Goal: Task Accomplishment & Management: Complete application form

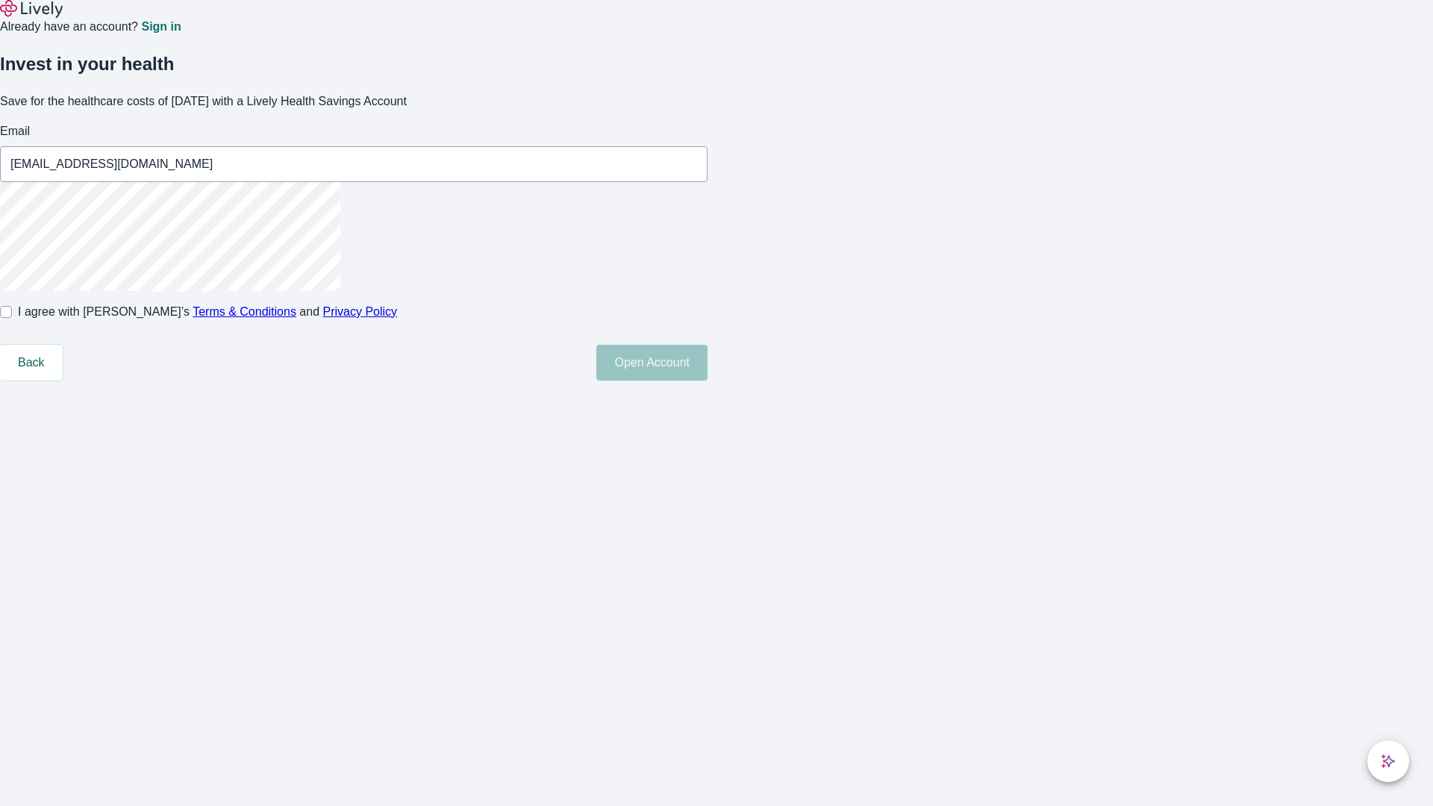
click at [12, 318] on input "I agree with Lively’s Terms & Conditions and Privacy Policy" at bounding box center [6, 312] width 12 height 12
checkbox input "true"
click at [707, 381] on button "Open Account" at bounding box center [651, 363] width 111 height 36
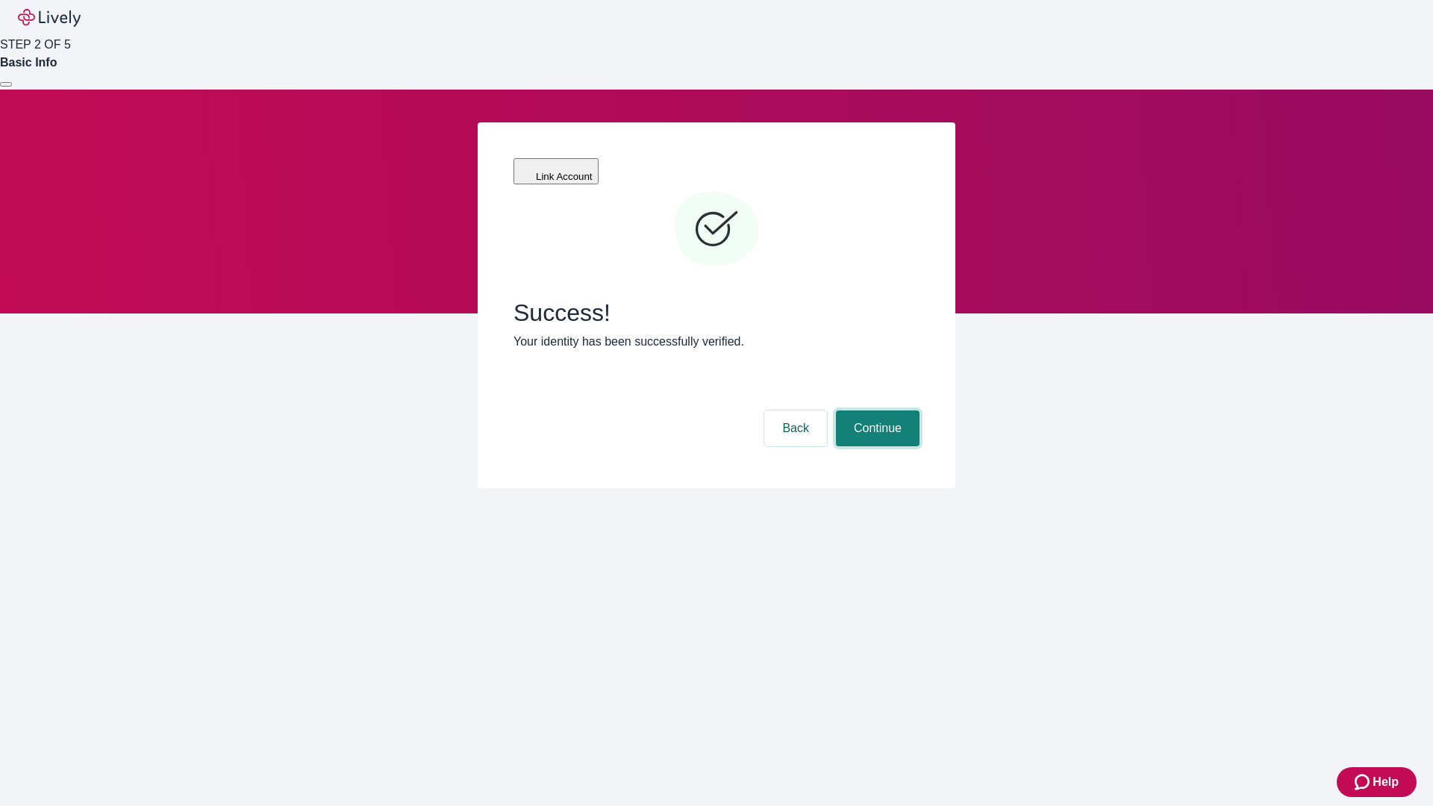
click at [875, 410] on button "Continue" at bounding box center [878, 428] width 84 height 36
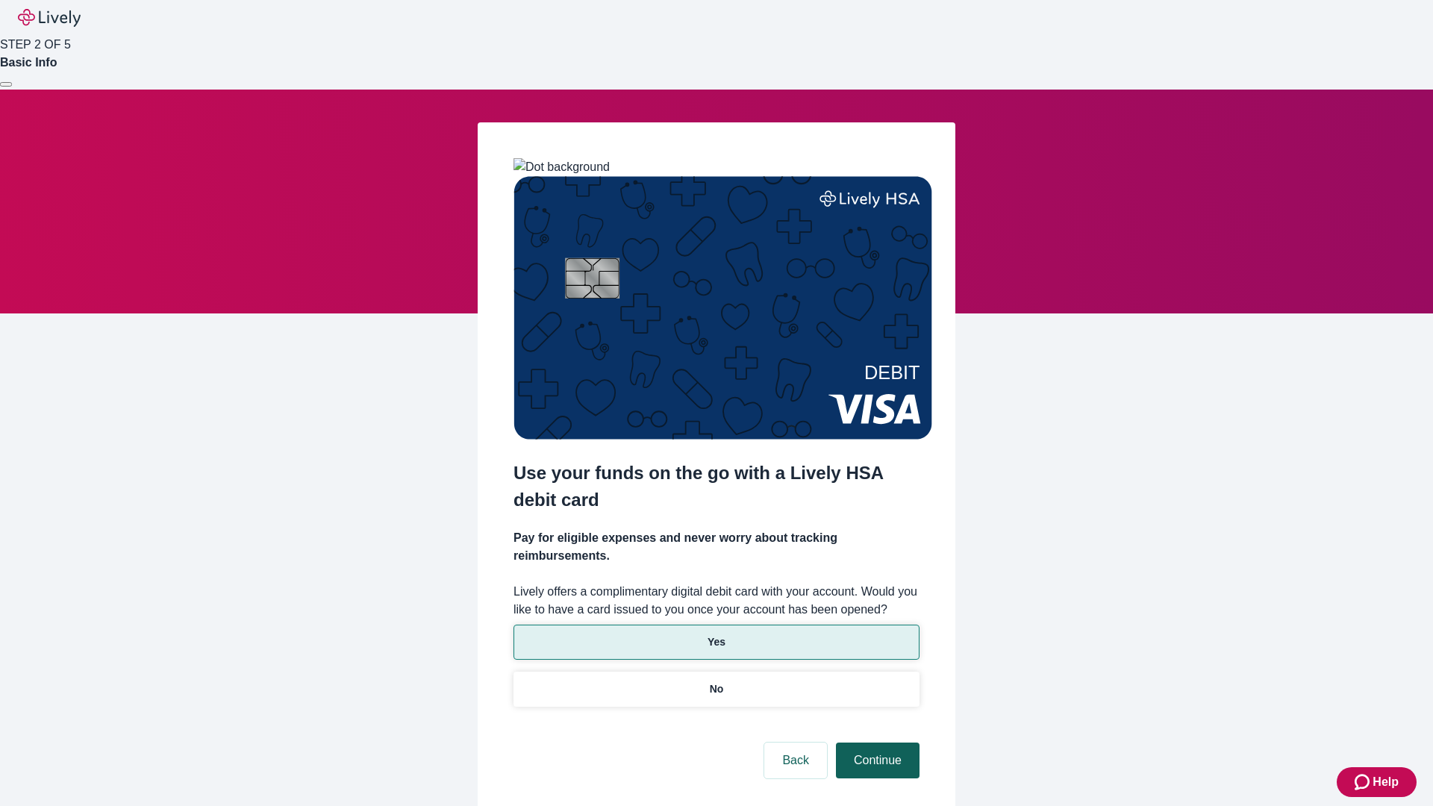
click at [716, 634] on p "Yes" at bounding box center [716, 642] width 18 height 16
click at [875, 742] on button "Continue" at bounding box center [878, 760] width 84 height 36
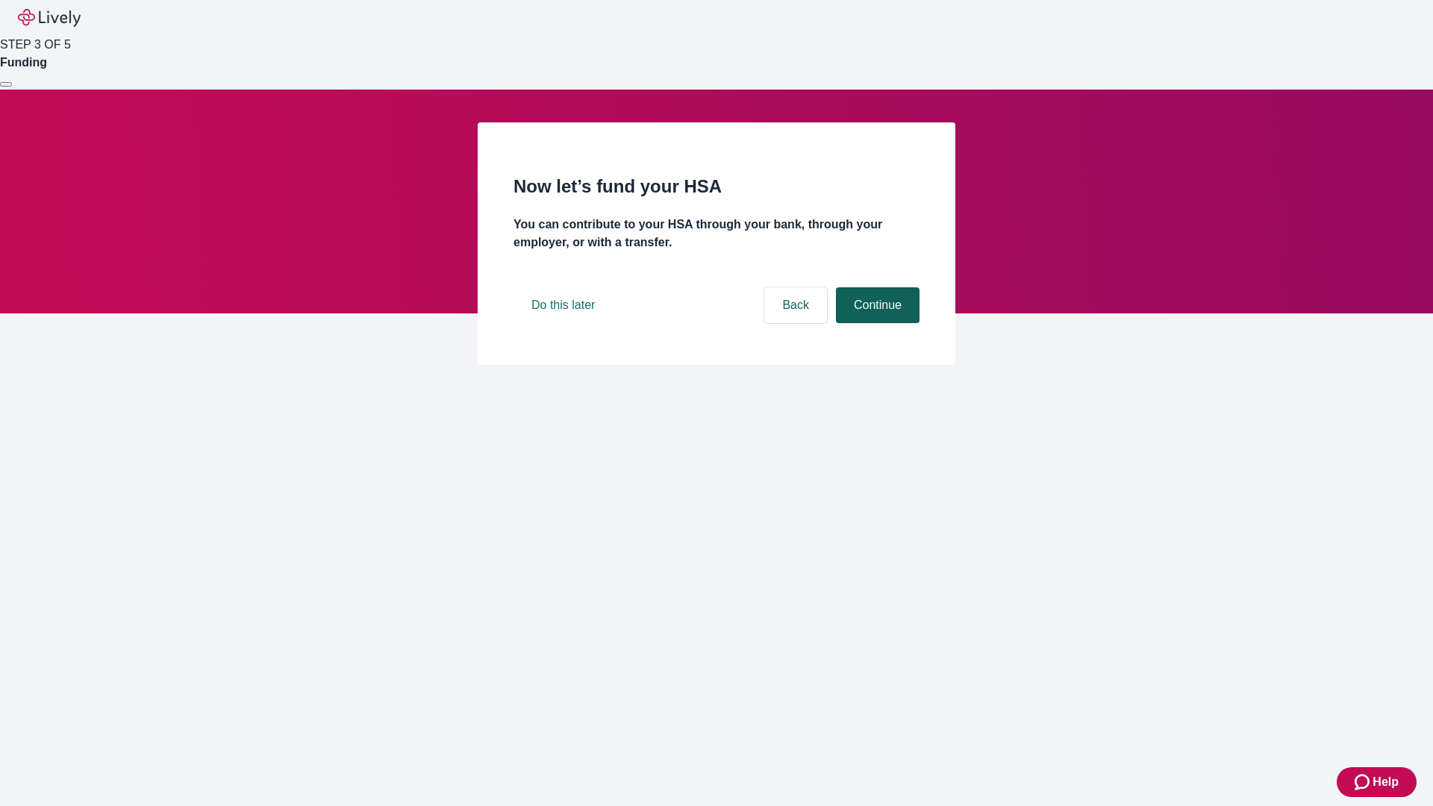
click at [875, 323] on button "Continue" at bounding box center [878, 305] width 84 height 36
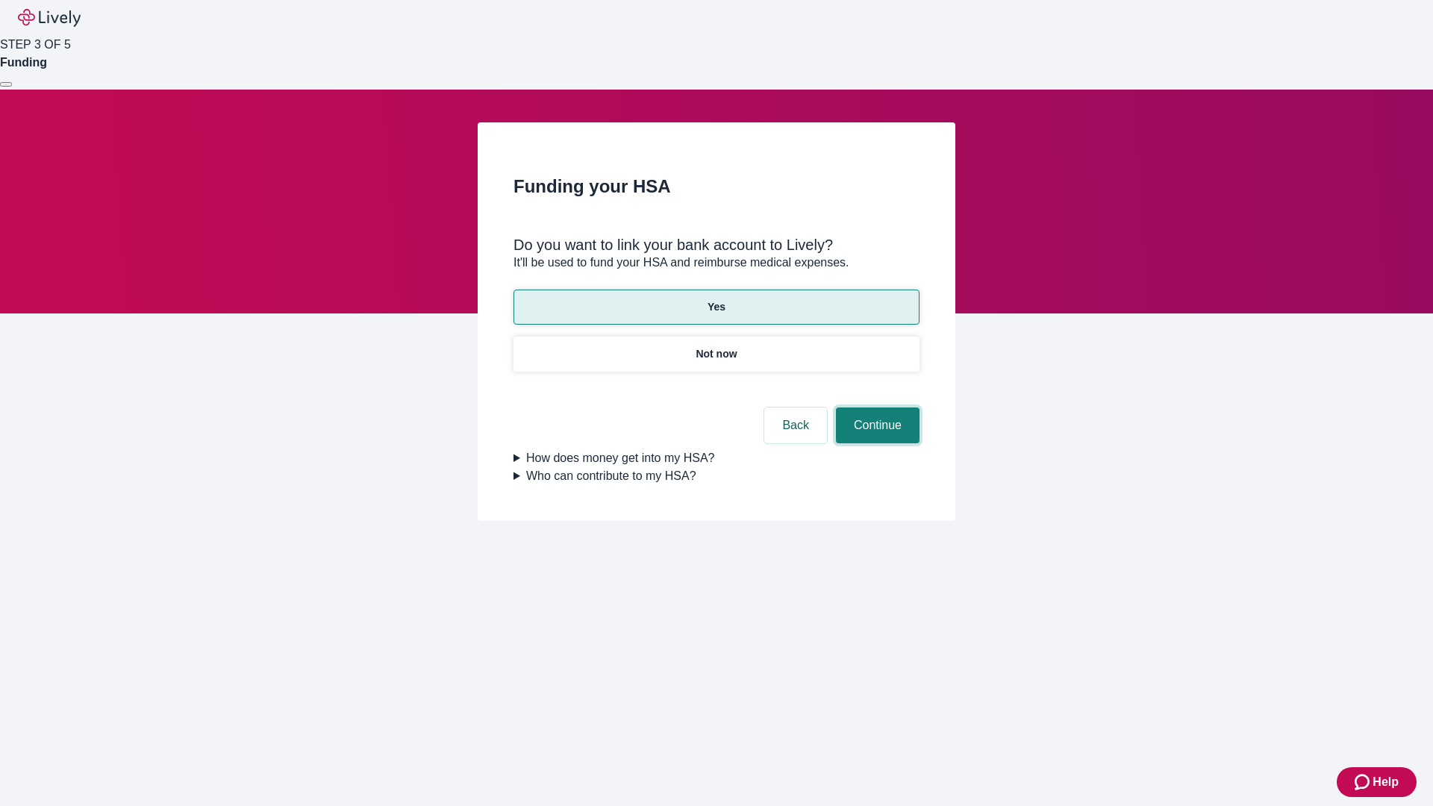
click at [875, 407] on button "Continue" at bounding box center [878, 425] width 84 height 36
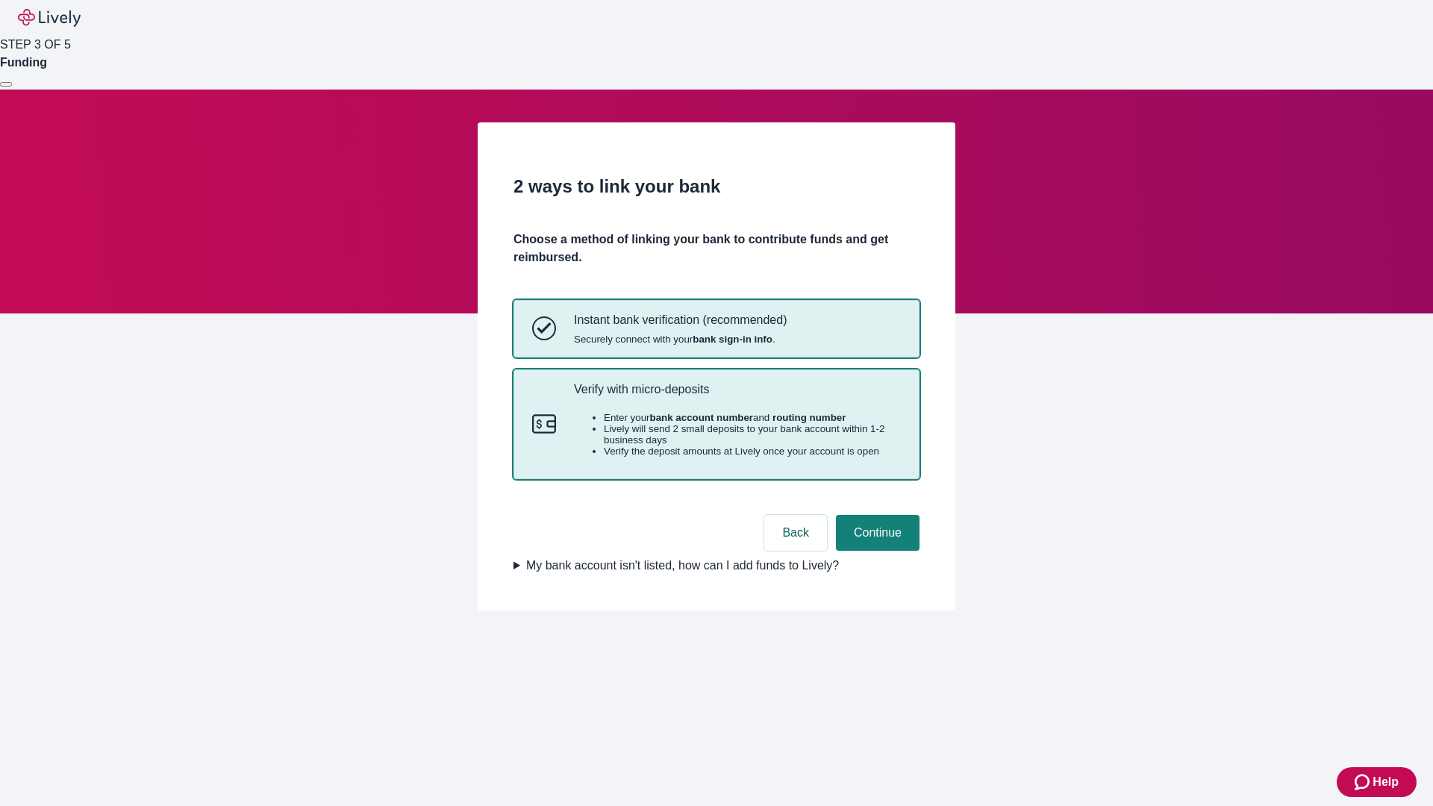
click at [736, 396] on p "Verify with micro-deposits" at bounding box center [737, 389] width 327 height 14
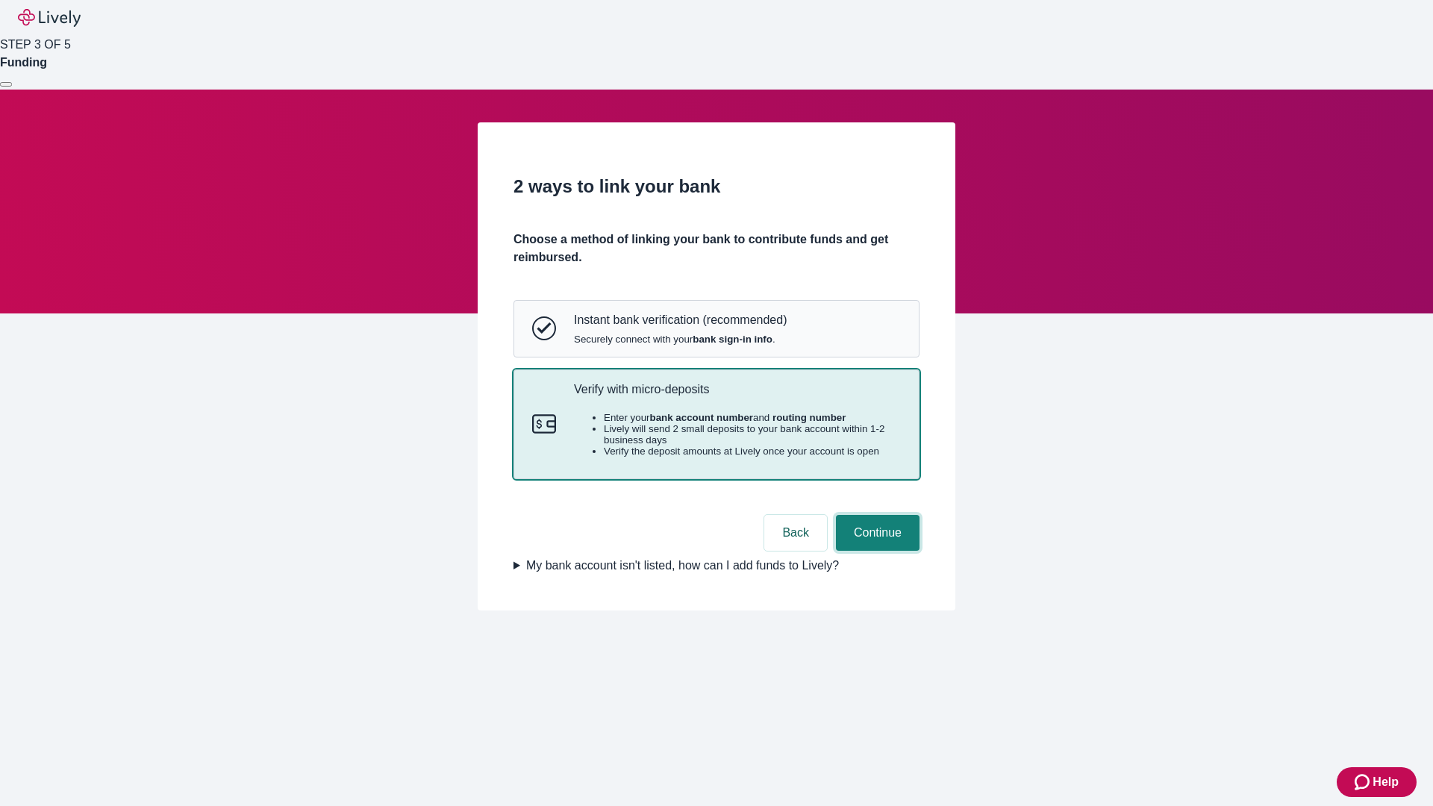
click at [875, 551] on button "Continue" at bounding box center [878, 533] width 84 height 36
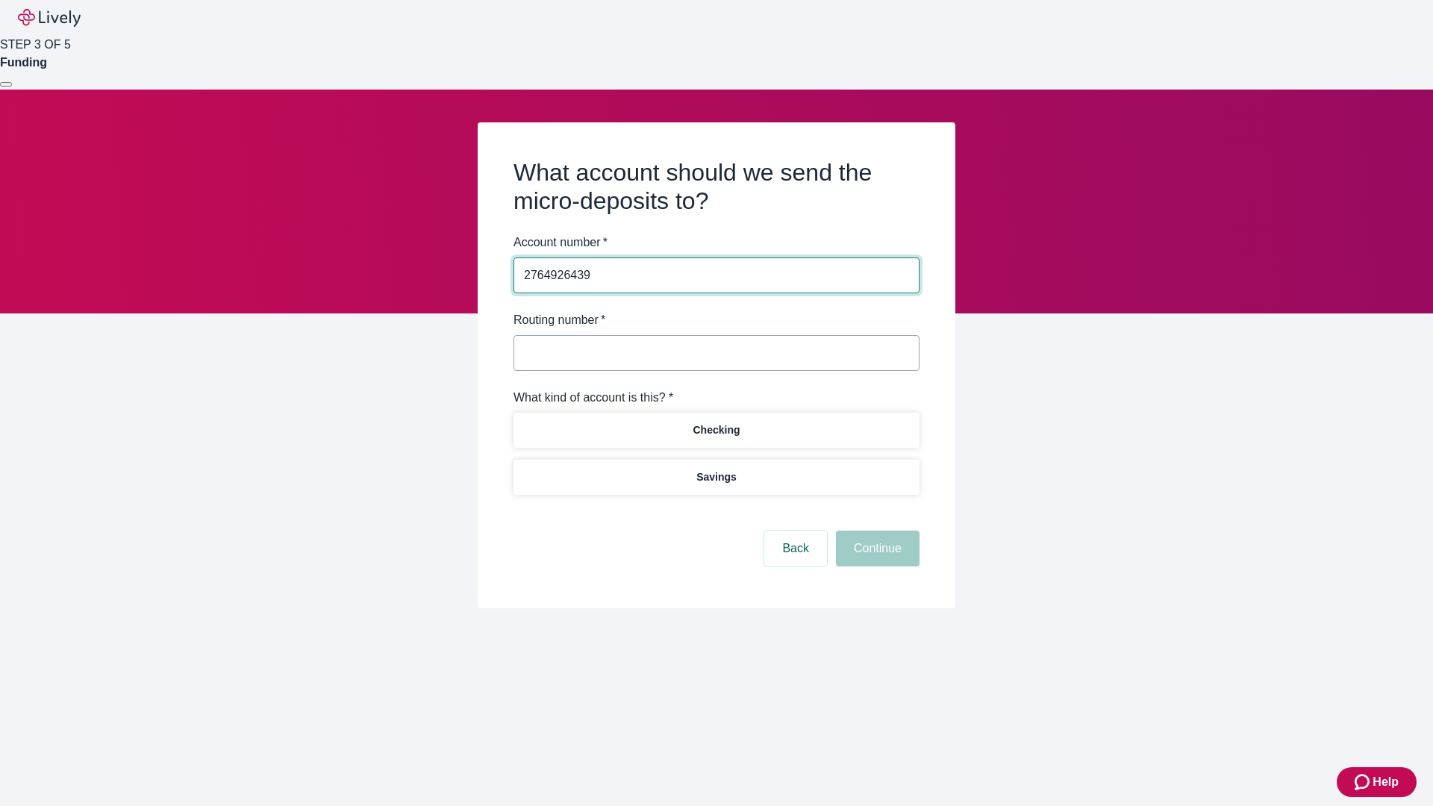
type input "2764926439"
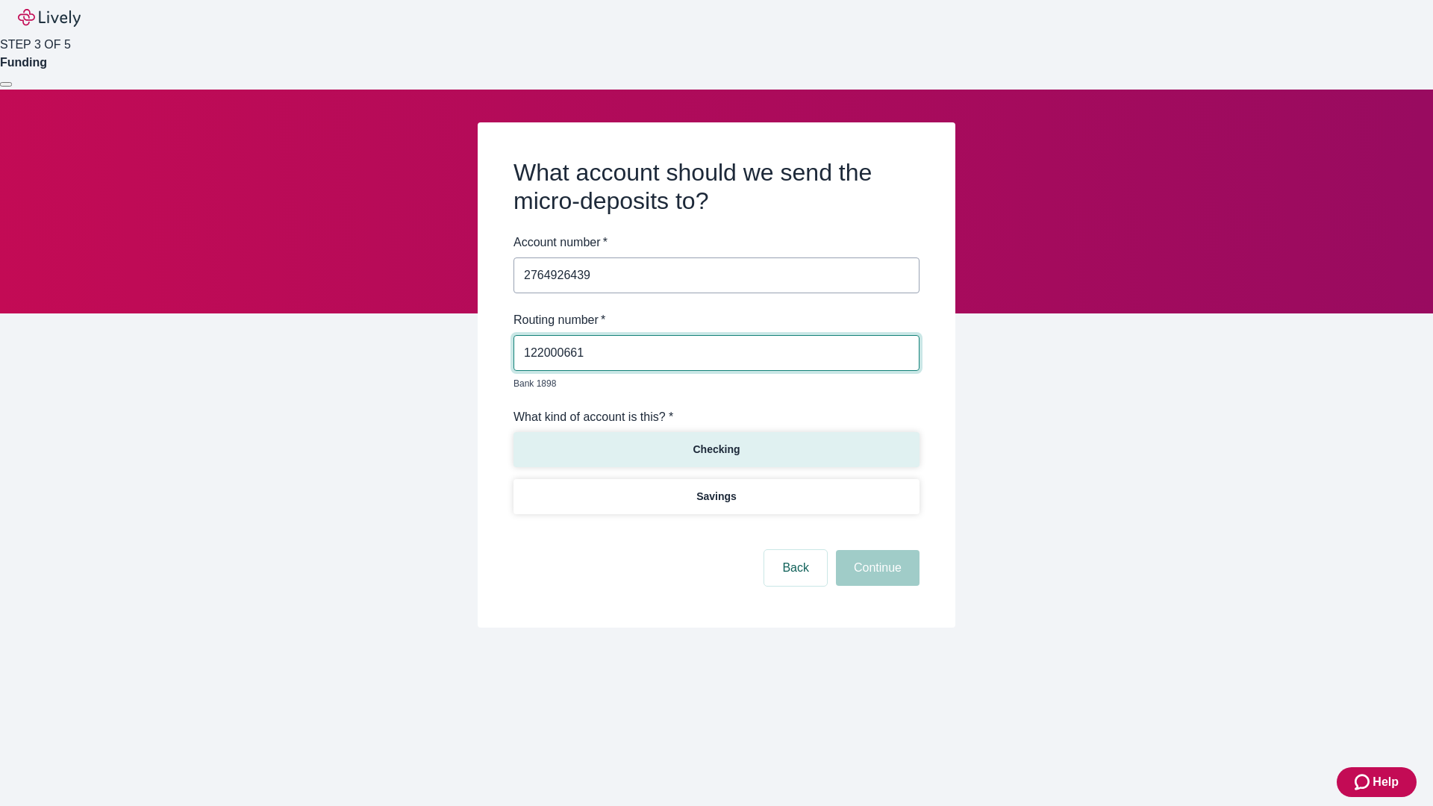
type input "122000661"
click at [716, 442] on p "Checking" at bounding box center [715, 450] width 47 height 16
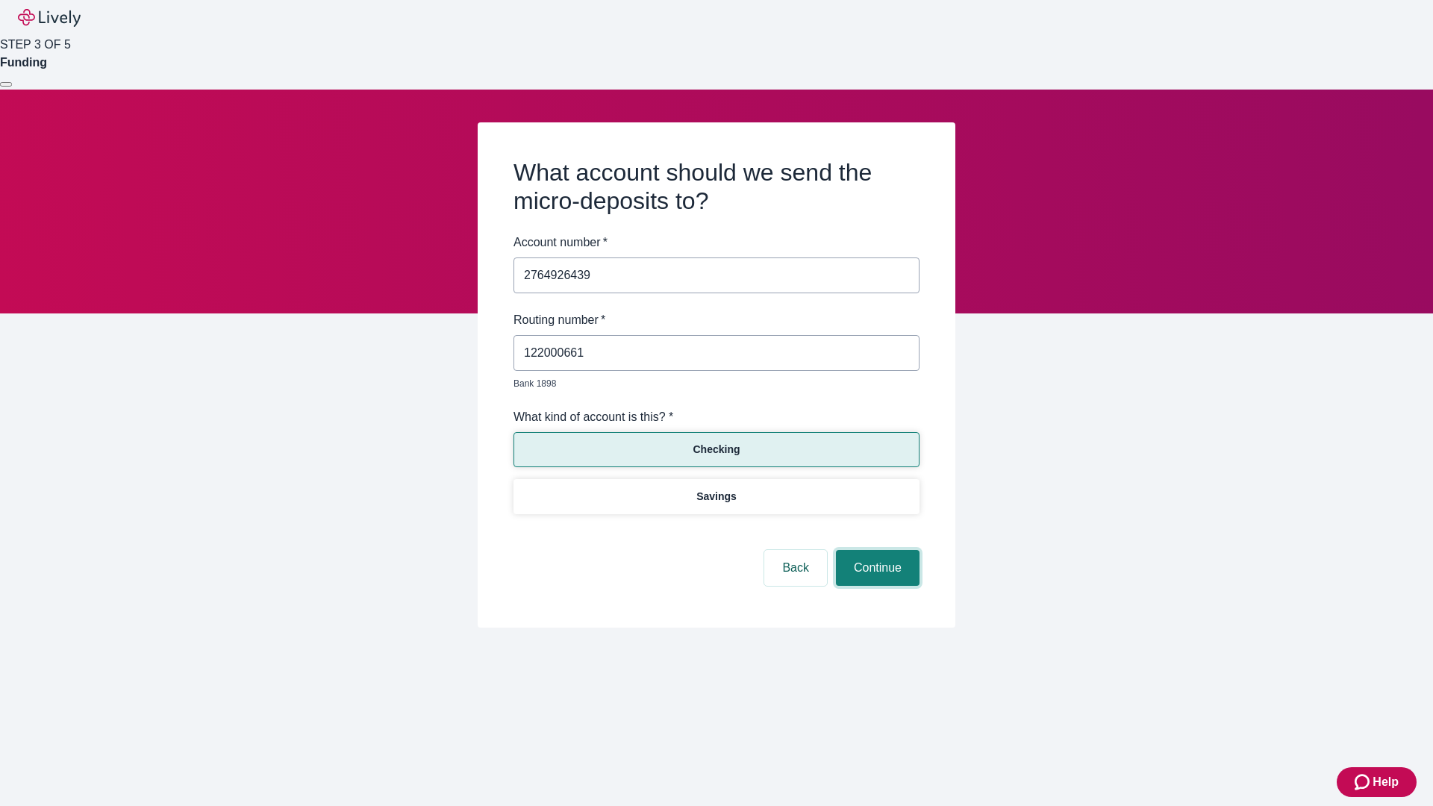
click at [875, 551] on button "Continue" at bounding box center [878, 568] width 84 height 36
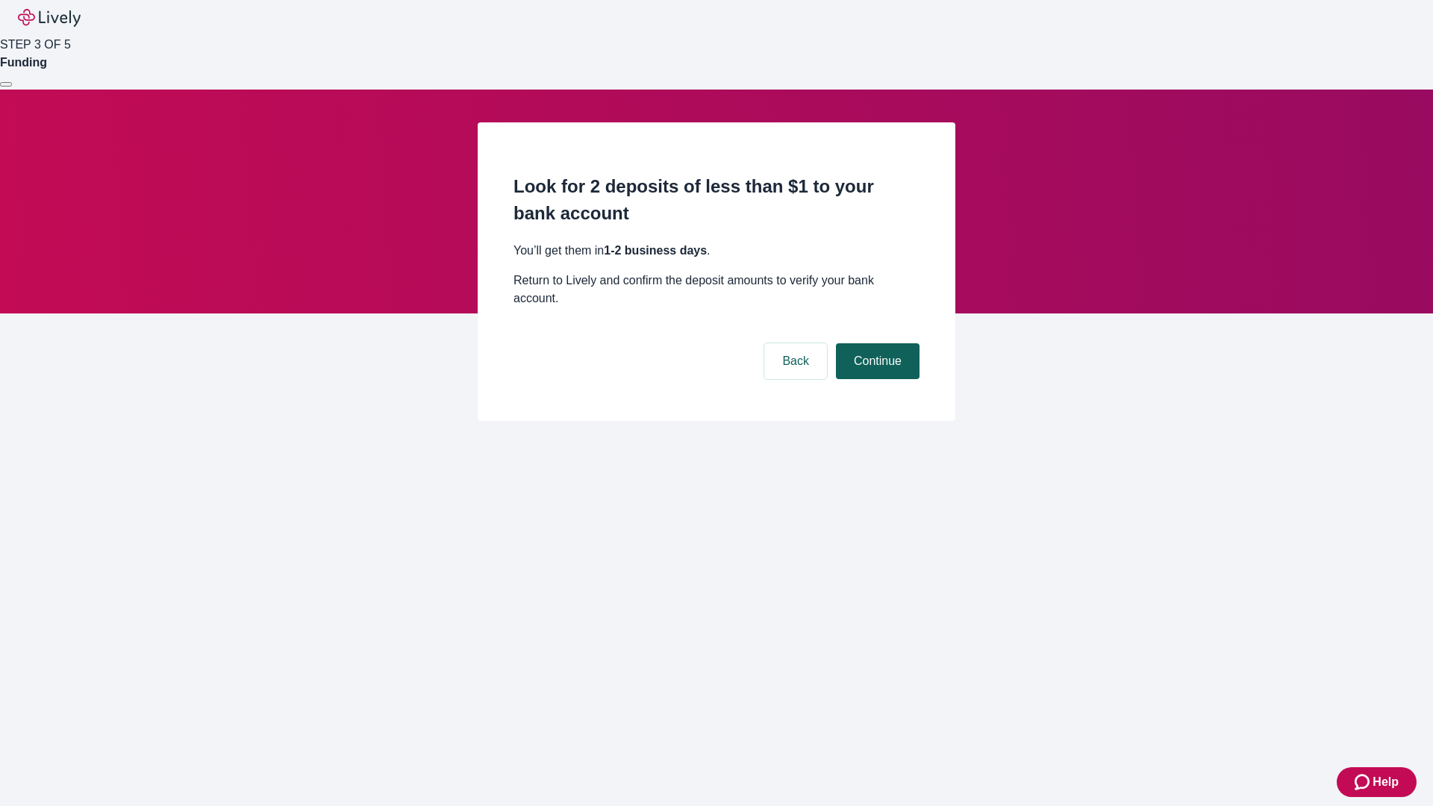
click at [875, 343] on button "Continue" at bounding box center [878, 361] width 84 height 36
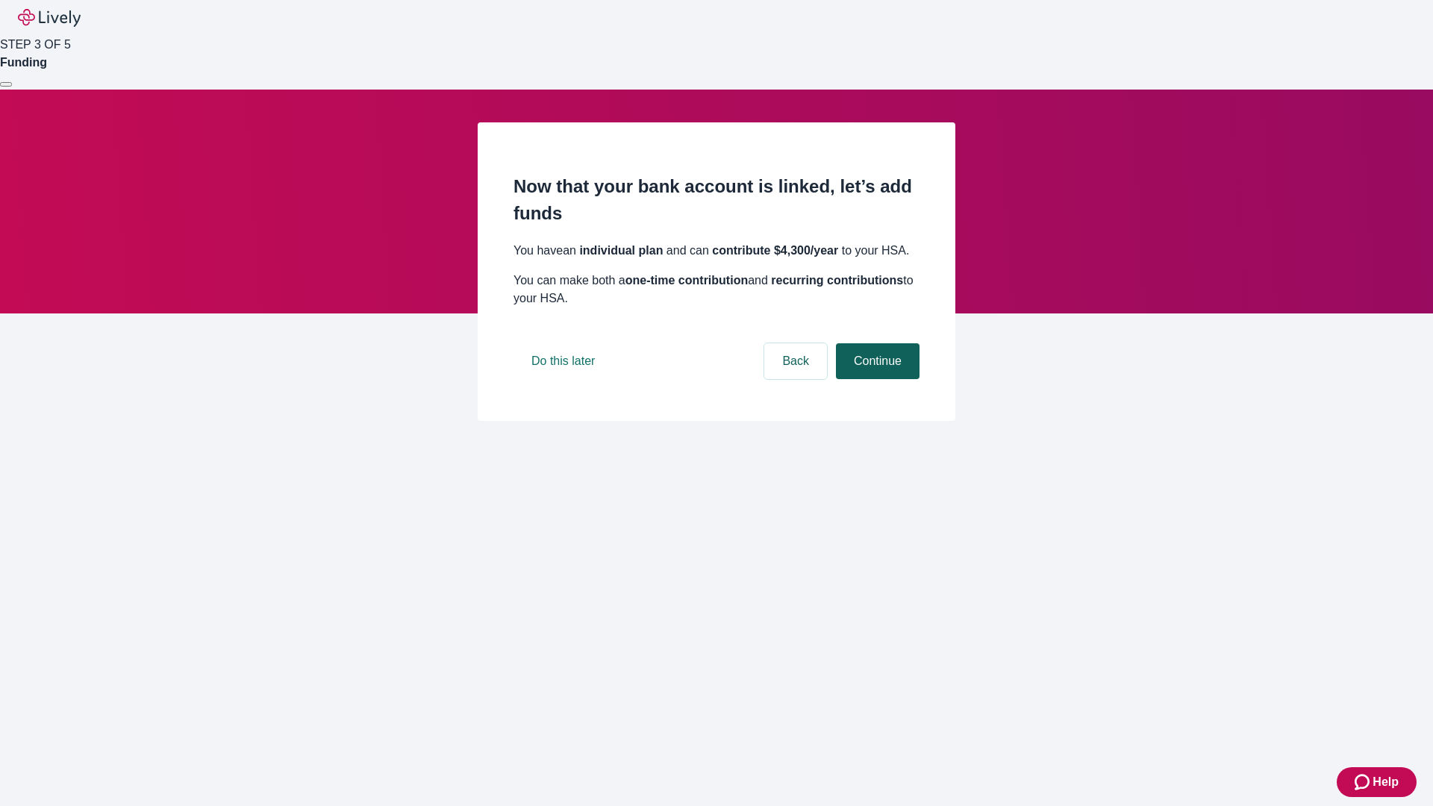
click at [875, 379] on button "Continue" at bounding box center [878, 361] width 84 height 36
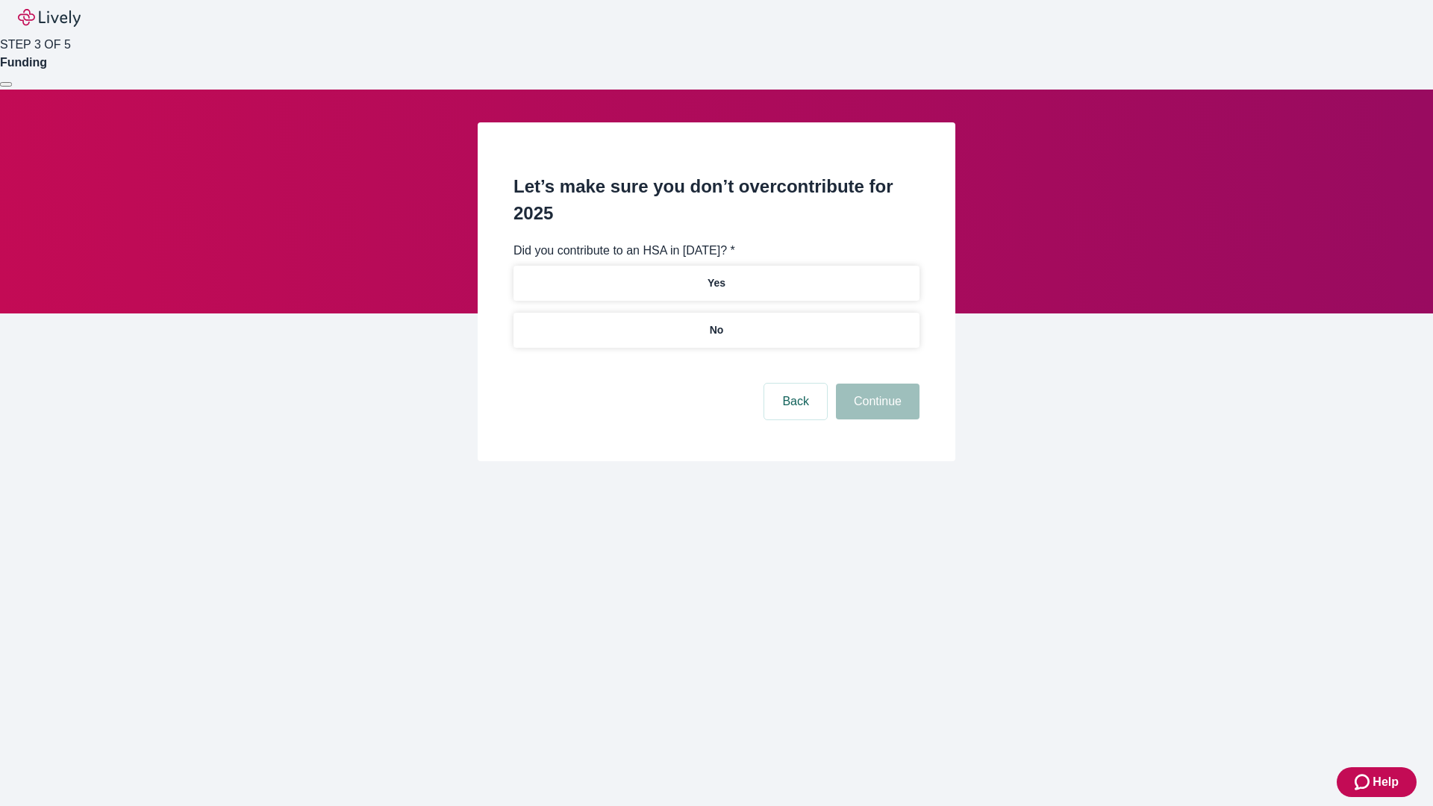
click at [716, 322] on p "No" at bounding box center [717, 330] width 14 height 16
click at [875, 384] on button "Continue" at bounding box center [878, 402] width 84 height 36
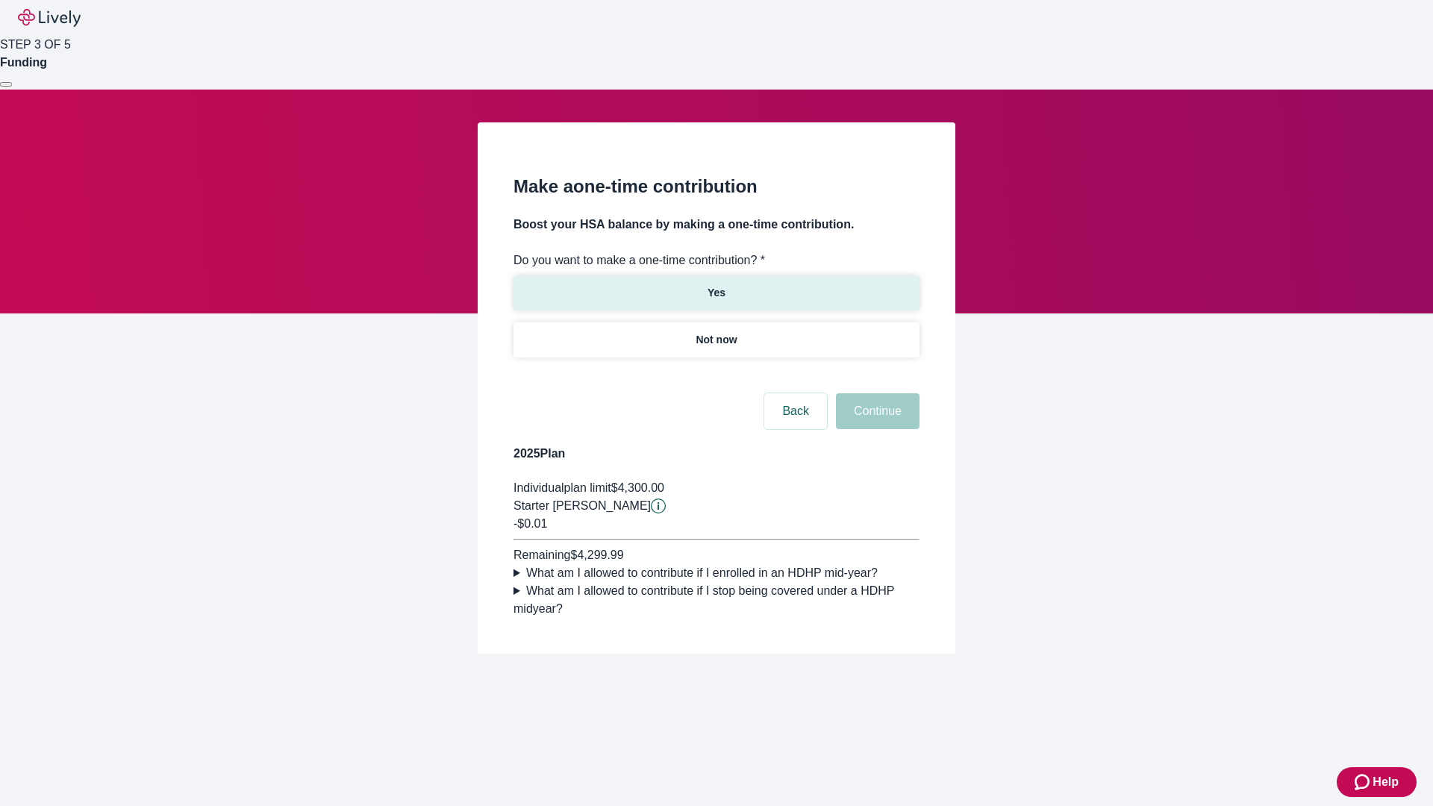
click at [716, 285] on p "Yes" at bounding box center [716, 293] width 18 height 16
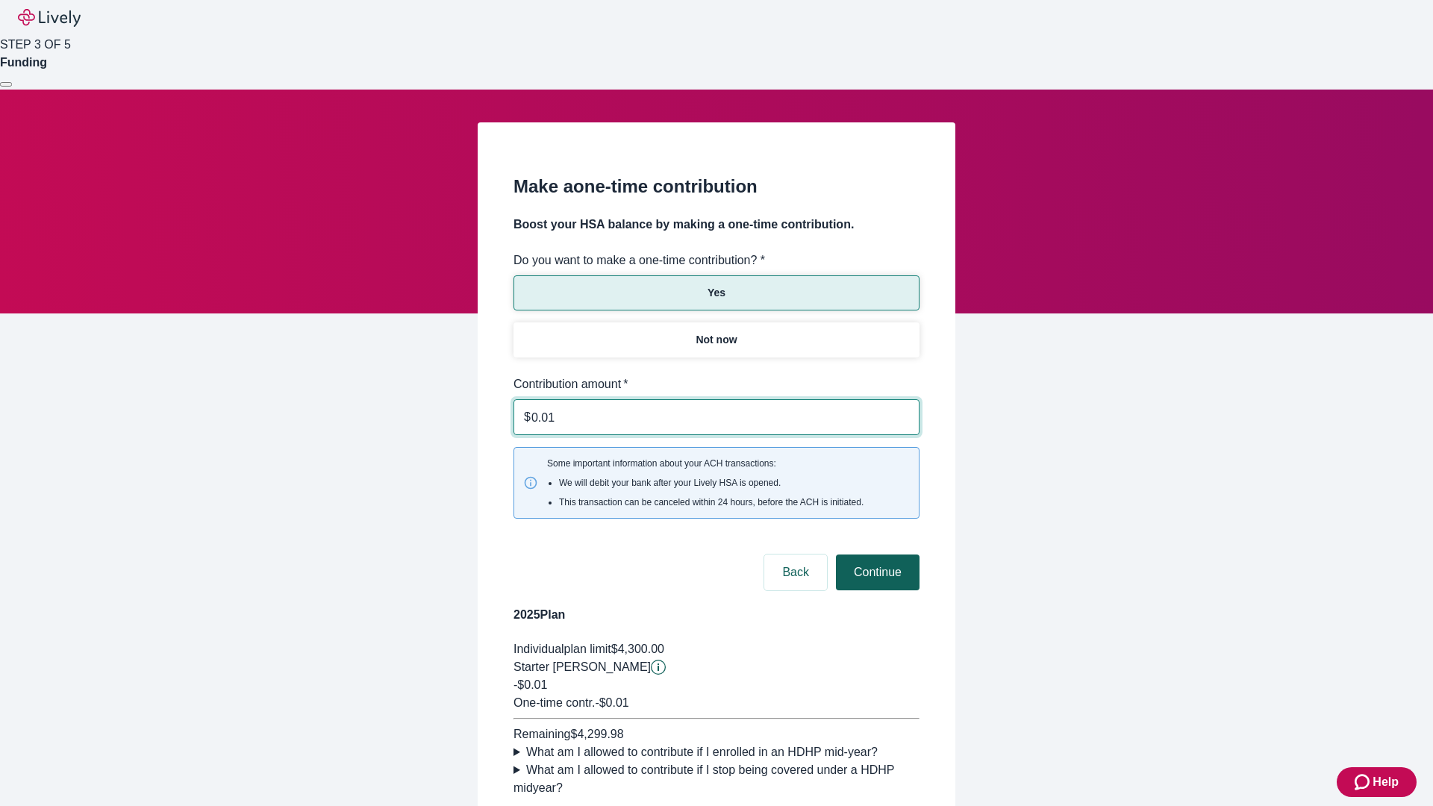
type input "0.01"
click at [875, 554] on button "Continue" at bounding box center [878, 572] width 84 height 36
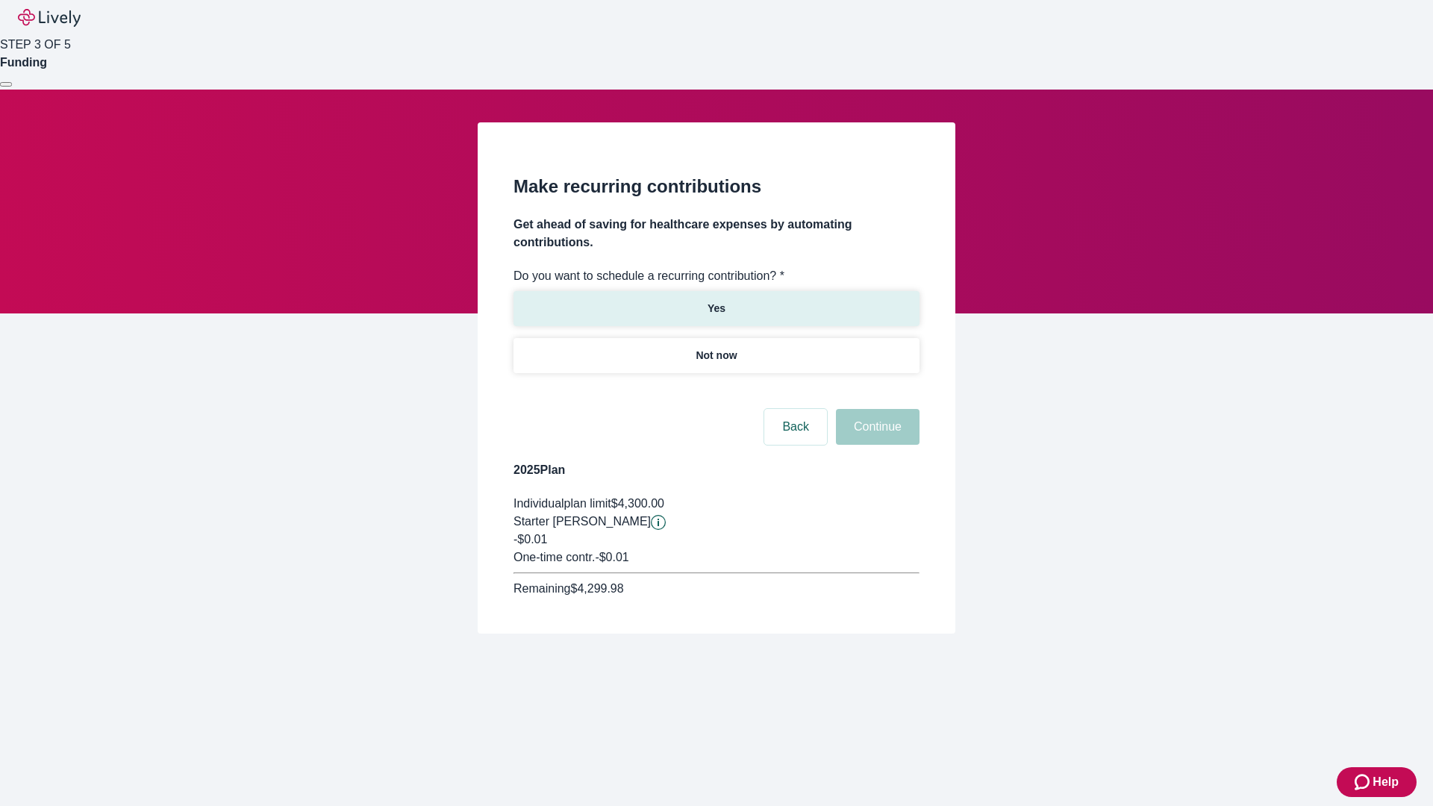
click at [716, 301] on p "Yes" at bounding box center [716, 309] width 18 height 16
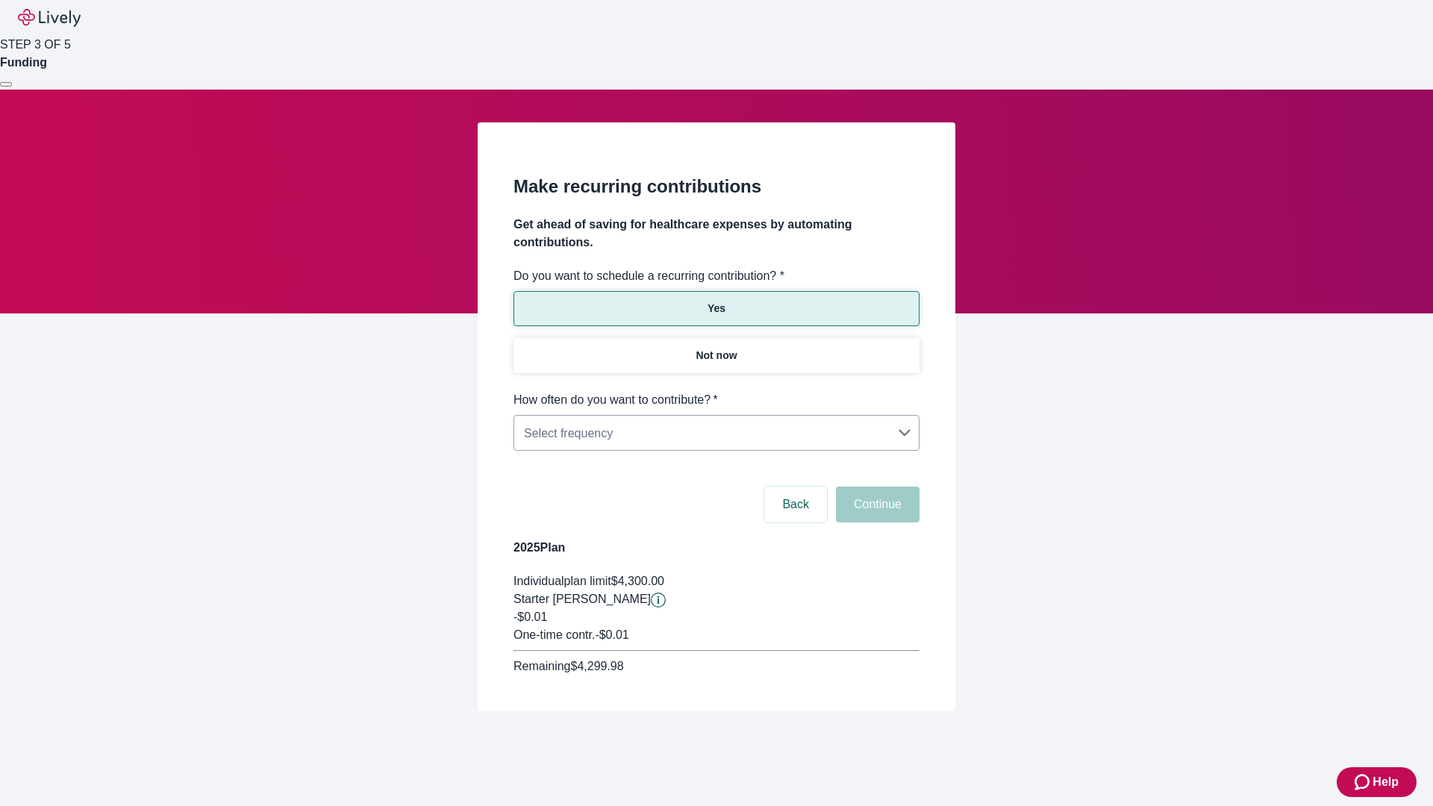
click at [716, 391] on body "Help STEP 3 OF 5 Funding Make recurring contributions Get ahead of saving for h…" at bounding box center [716, 391] width 1433 height 783
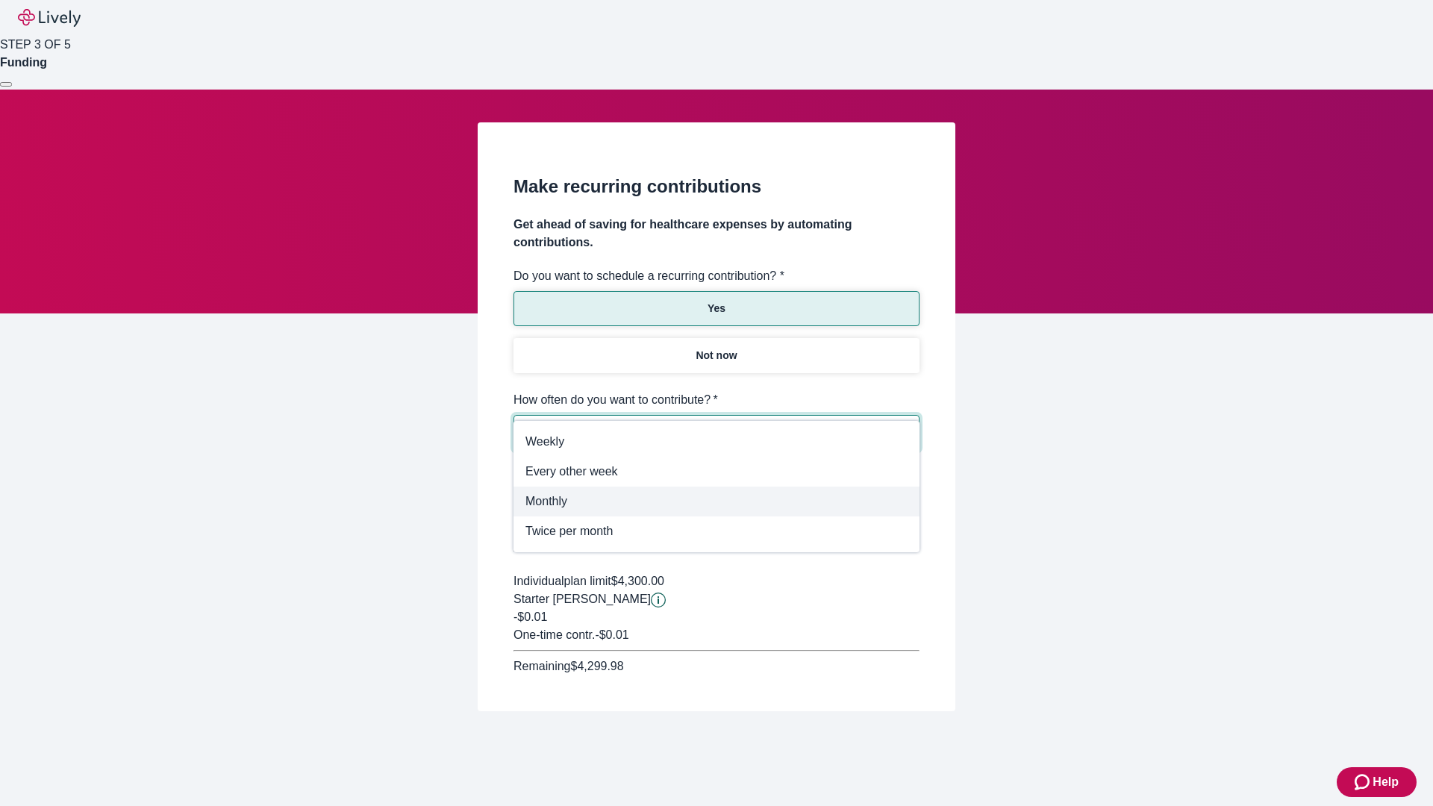
click at [716, 501] on span "Monthly" at bounding box center [716, 501] width 382 height 18
type input "Monthly"
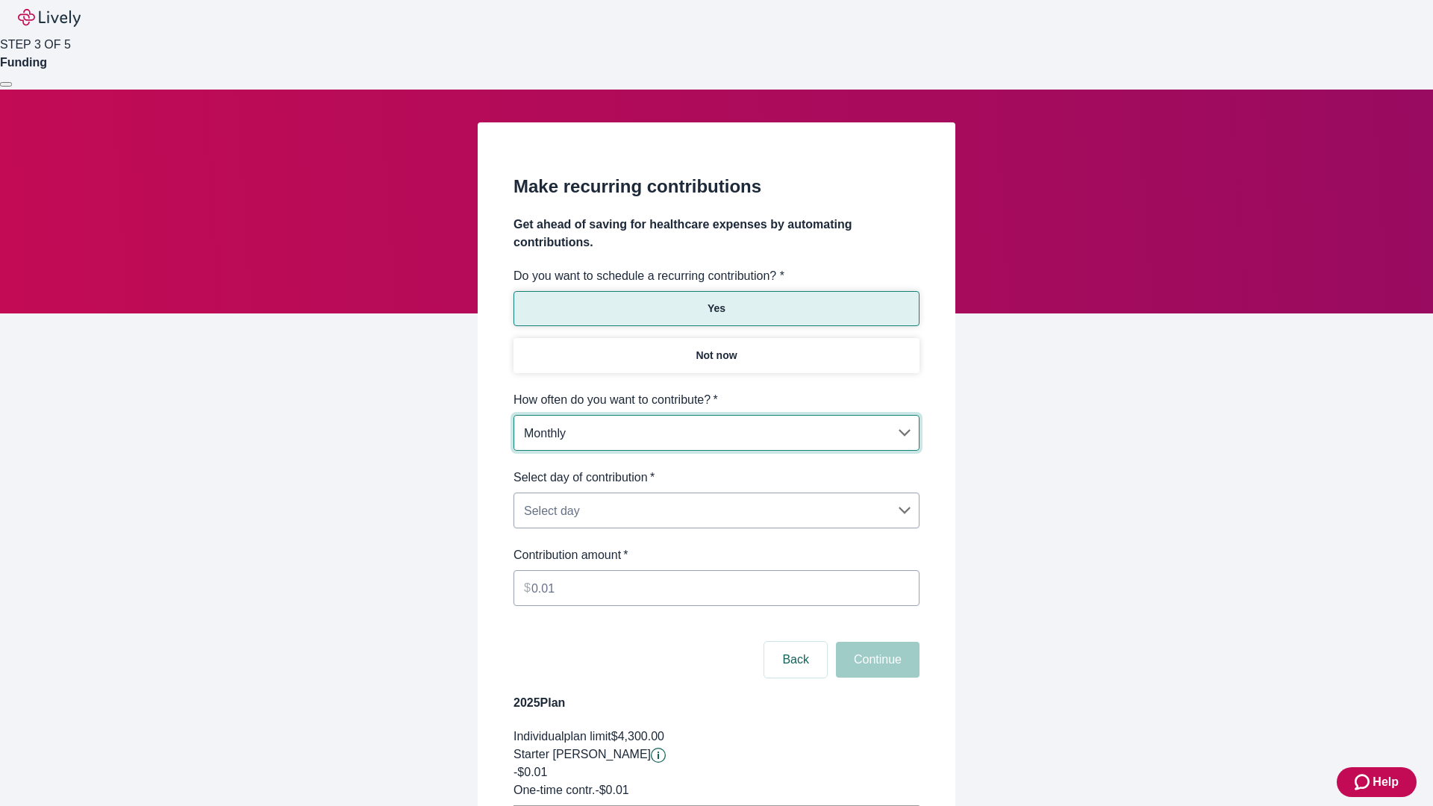
click at [716, 469] on body "Help STEP 3 OF 5 Funding Make recurring contributions Get ahead of saving for h…" at bounding box center [716, 469] width 1433 height 938
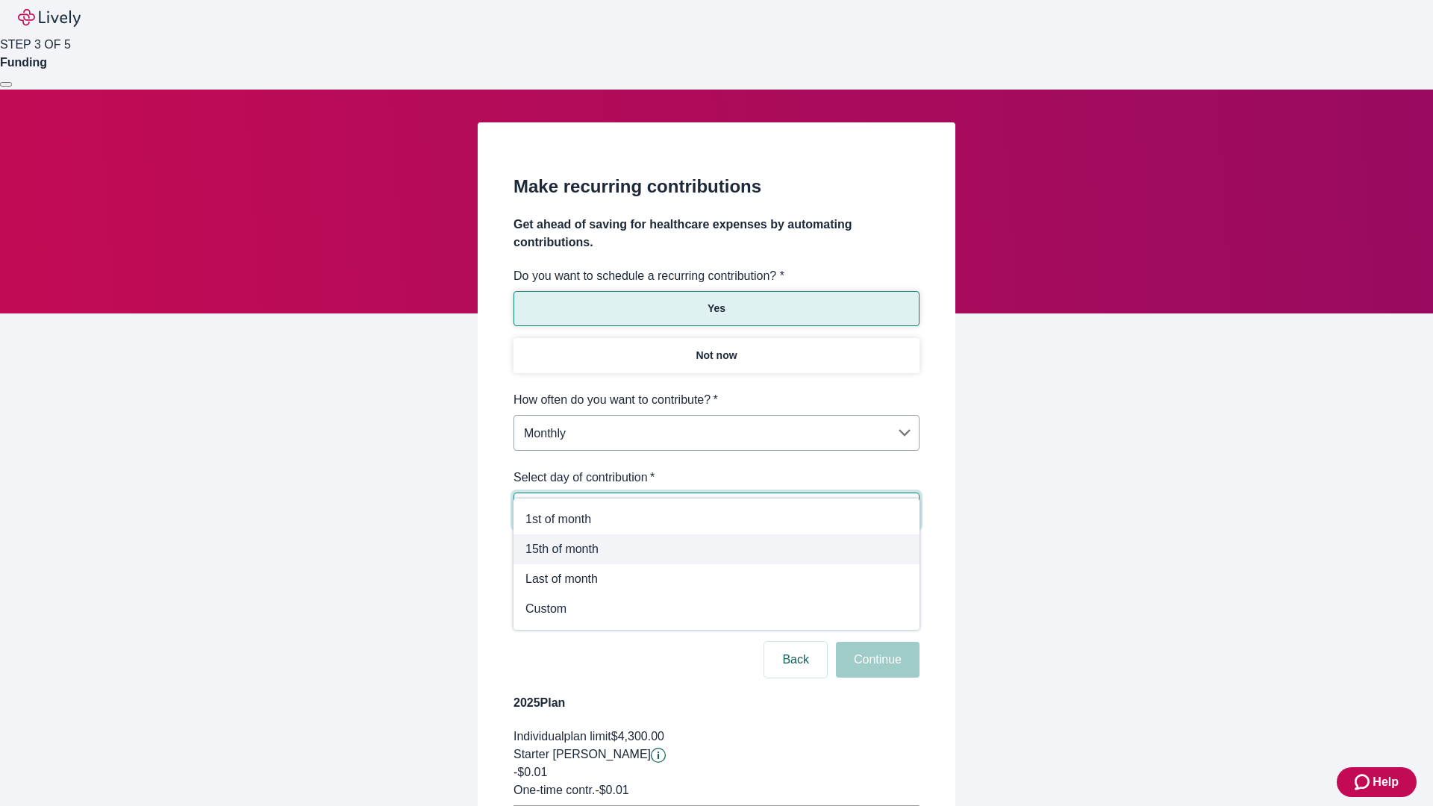
click at [716, 549] on span "15th of month" at bounding box center [716, 549] width 382 height 18
type input "Monthly15th"
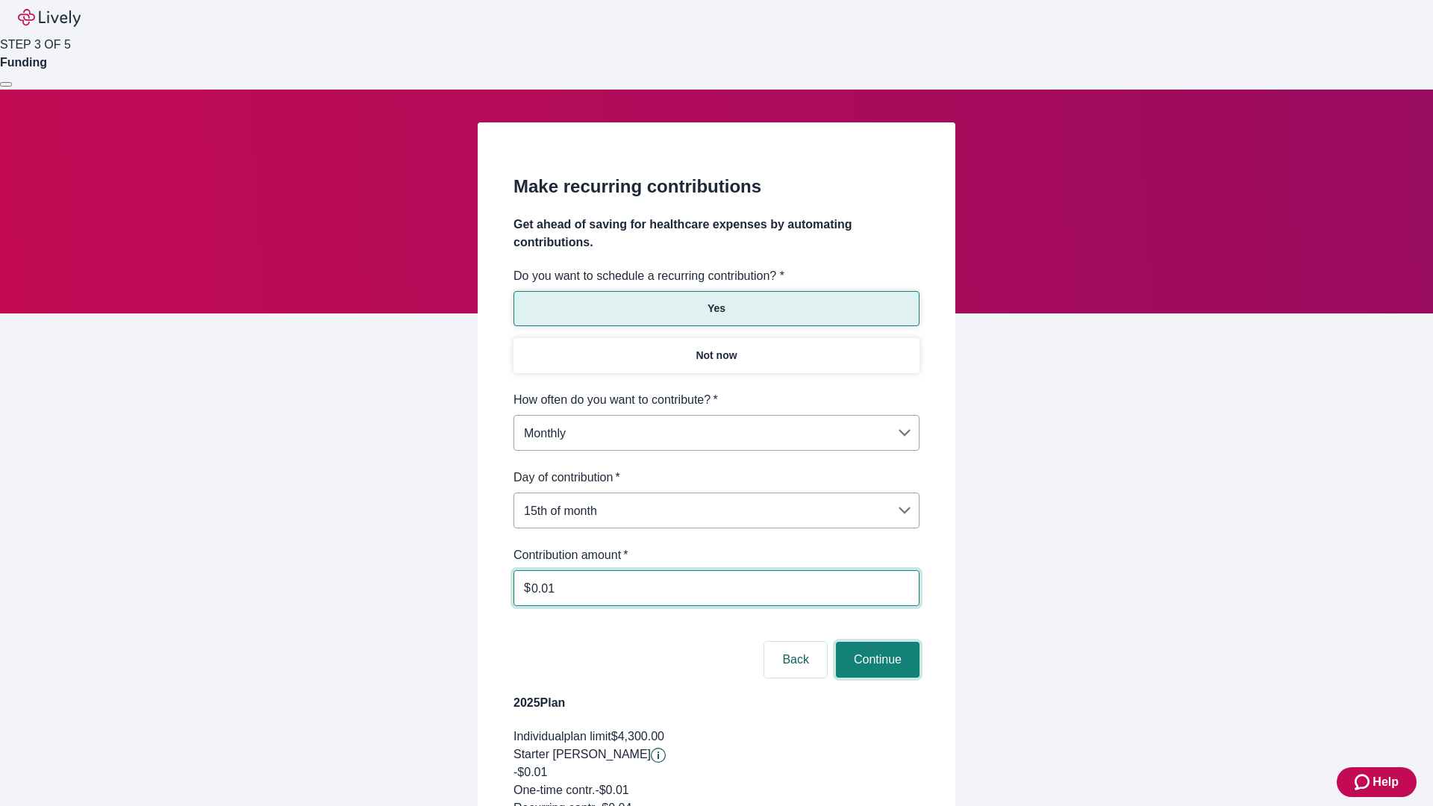
click at [875, 642] on button "Continue" at bounding box center [878, 660] width 84 height 36
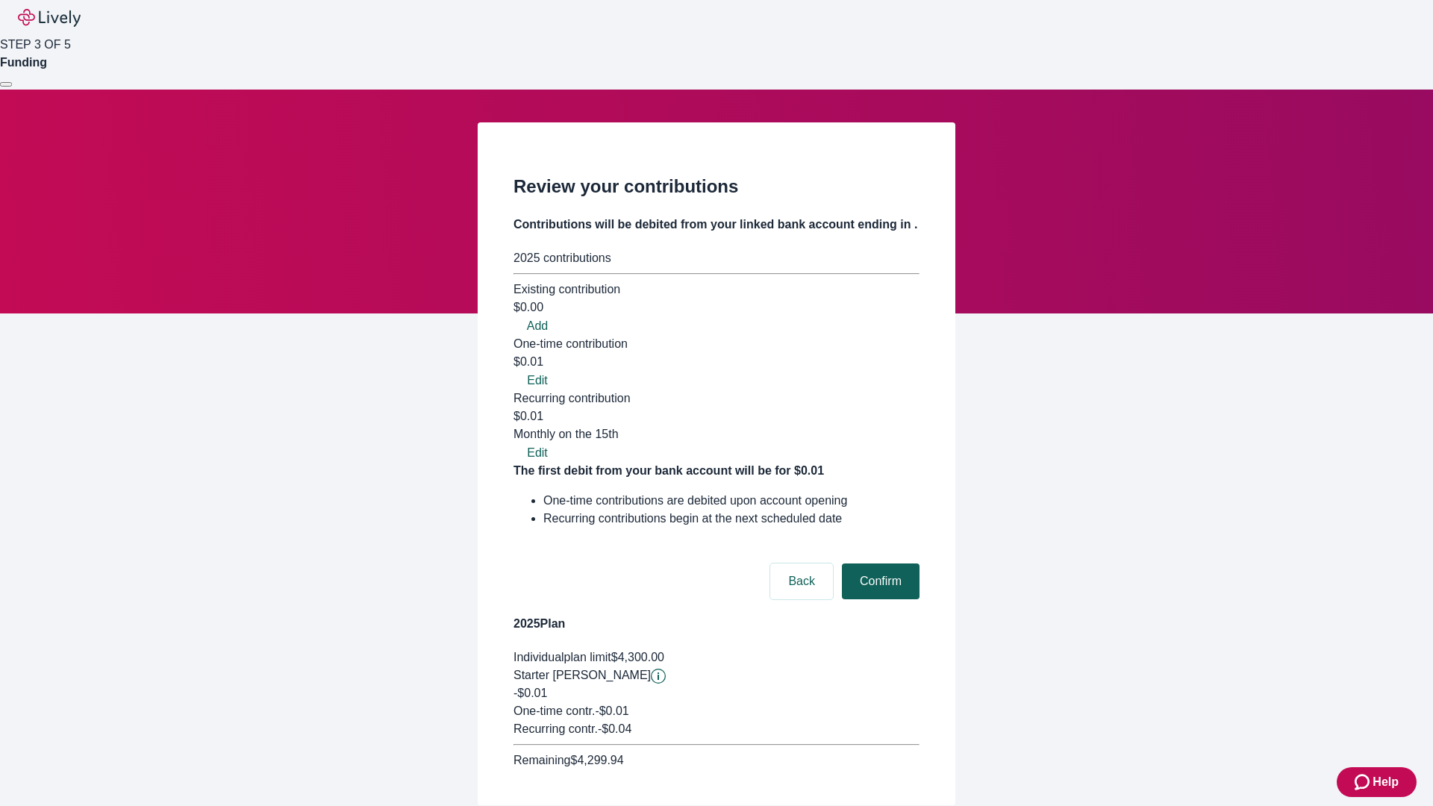
click at [878, 563] on button "Confirm" at bounding box center [881, 581] width 78 height 36
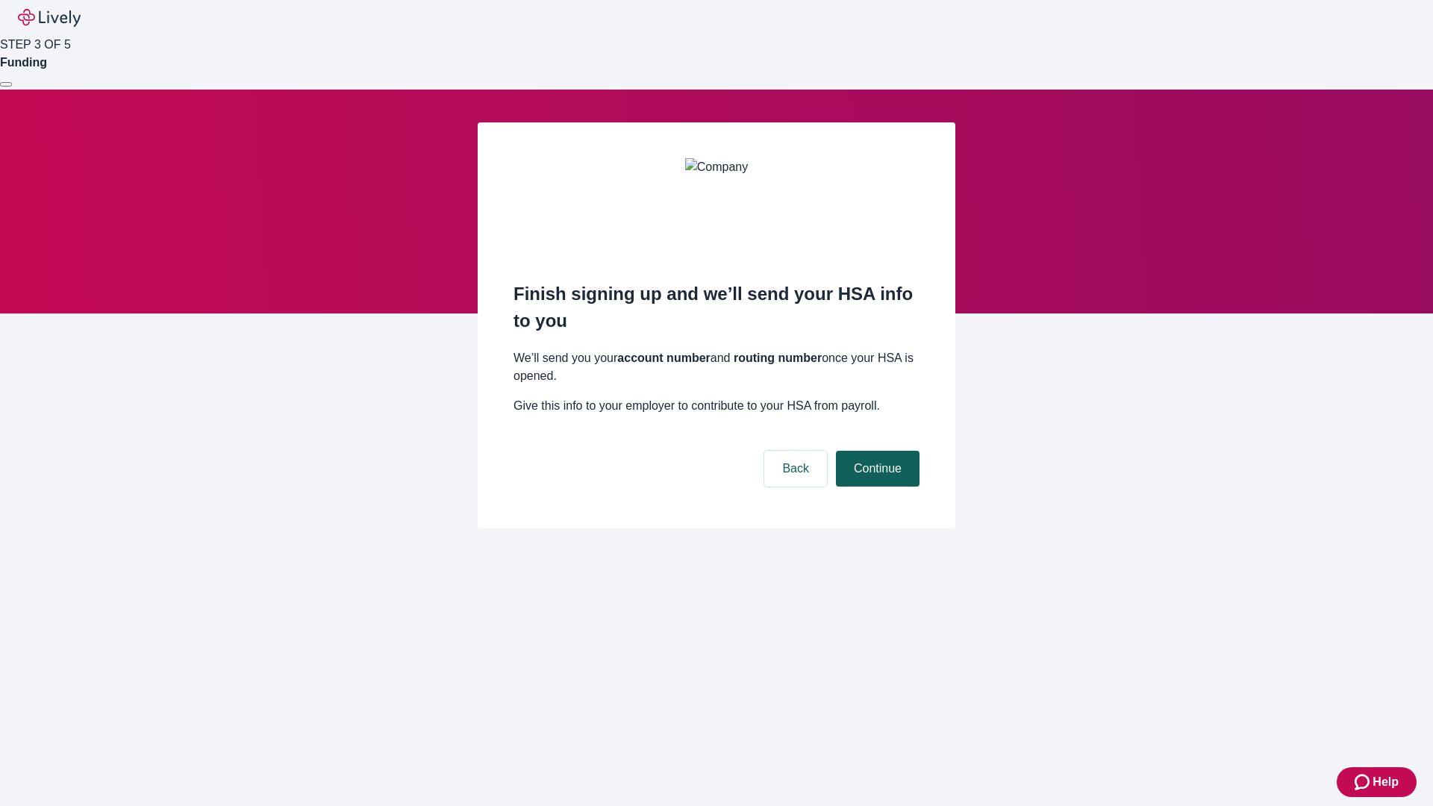
click at [875, 451] on button "Continue" at bounding box center [878, 469] width 84 height 36
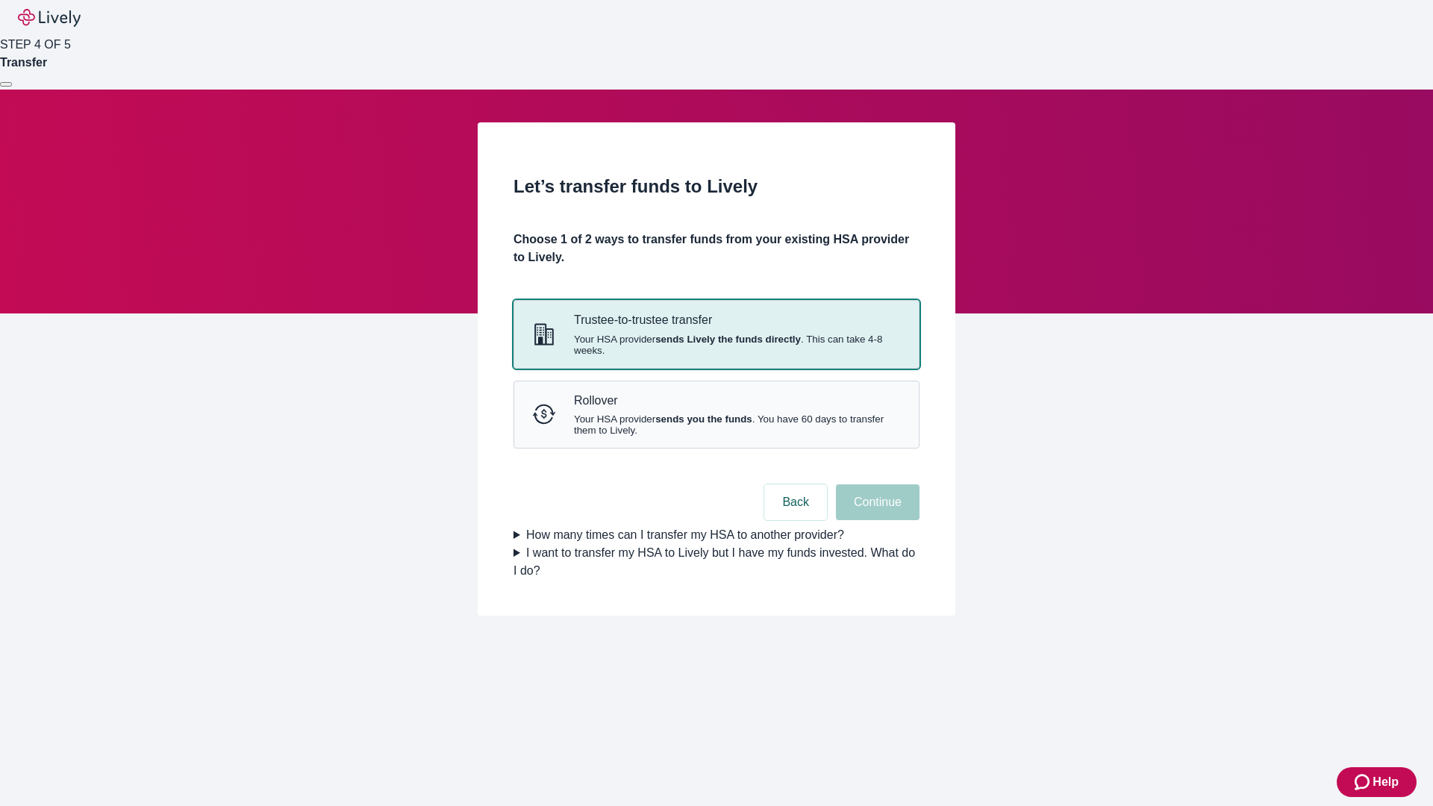
click at [716, 345] on strong "sends Lively the funds directly" at bounding box center [727, 339] width 145 height 11
click at [875, 520] on button "Continue" at bounding box center [878, 502] width 84 height 36
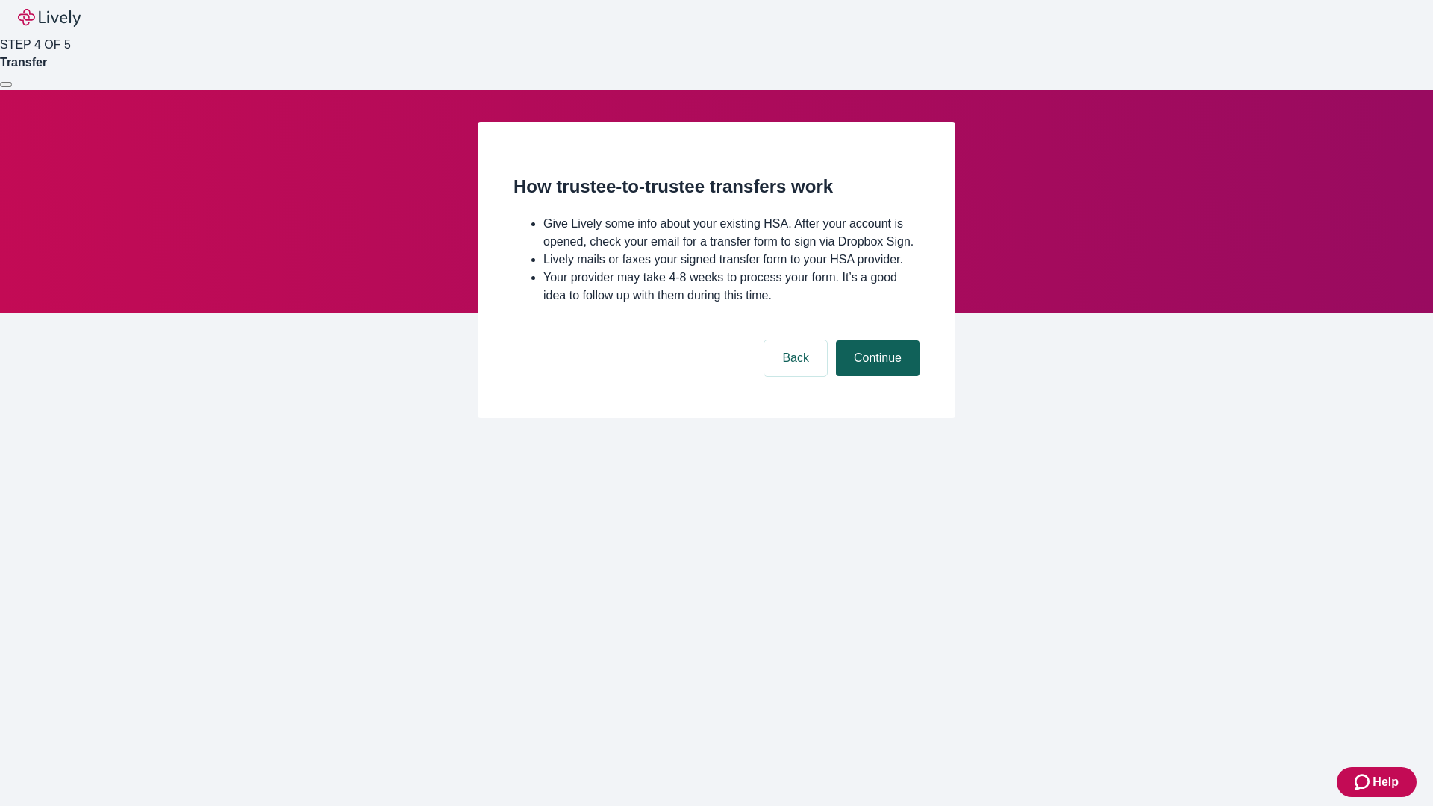
click at [875, 376] on button "Continue" at bounding box center [878, 358] width 84 height 36
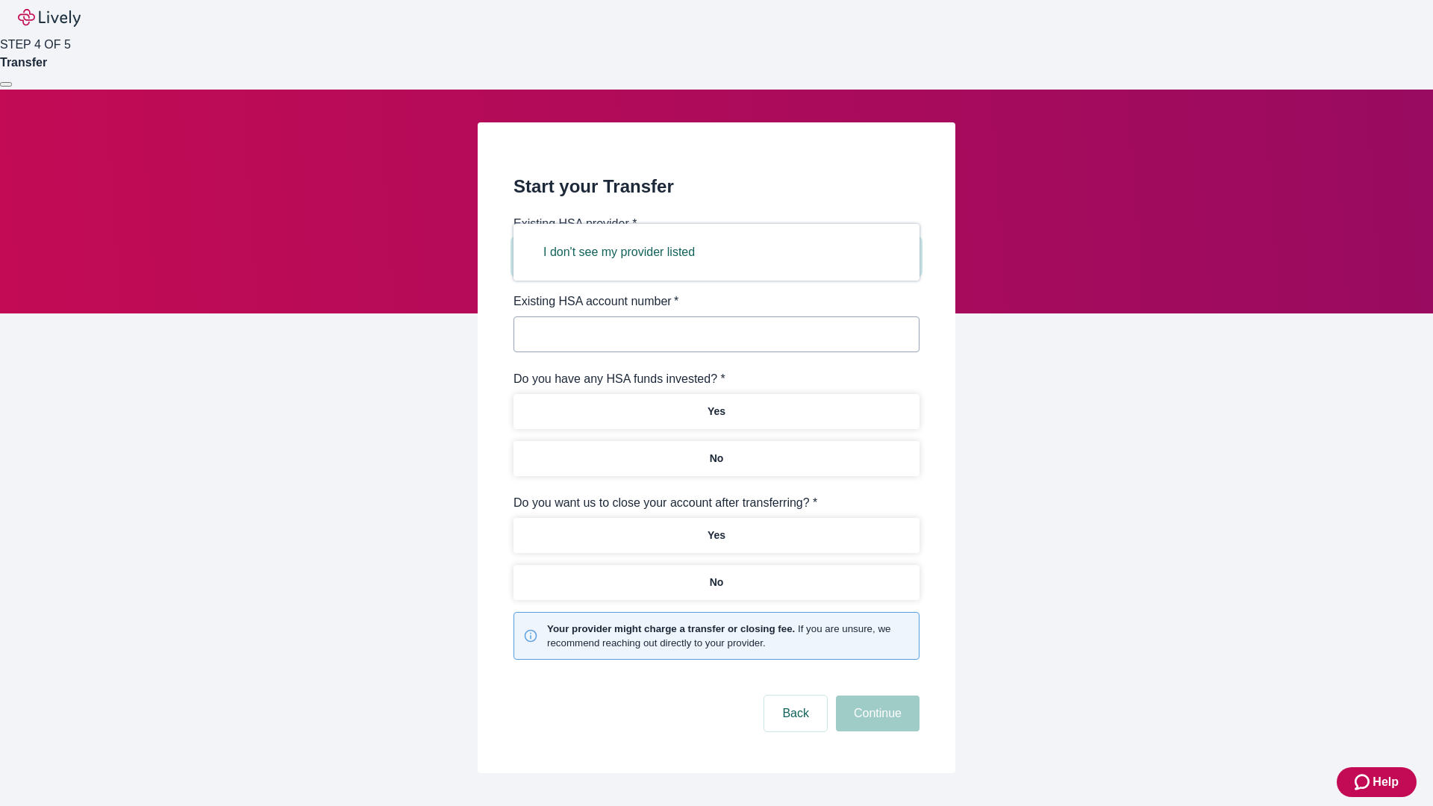
click at [624, 252] on button "I don't see my provider listed" at bounding box center [618, 252] width 187 height 36
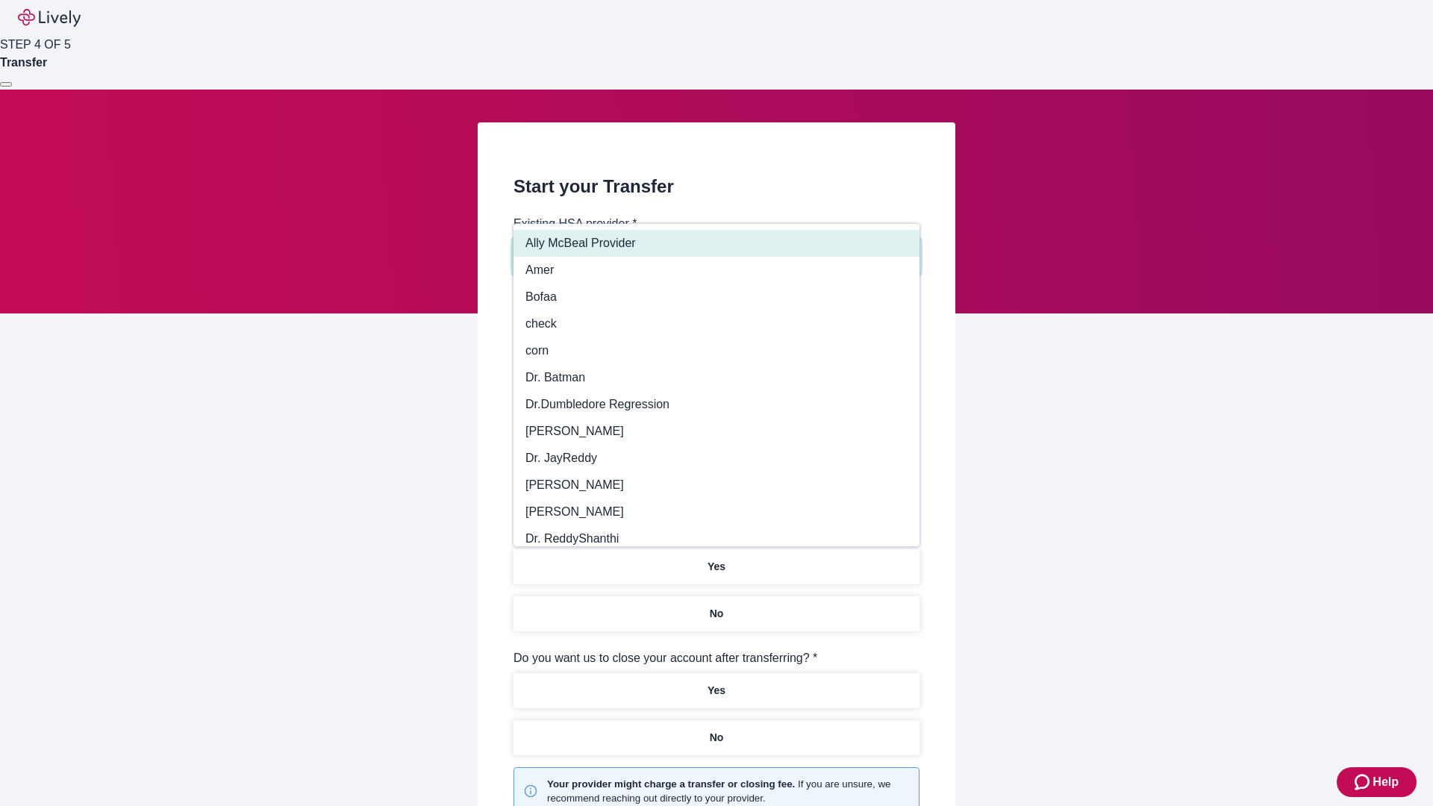
type input "Other"
type input "Health Equity"
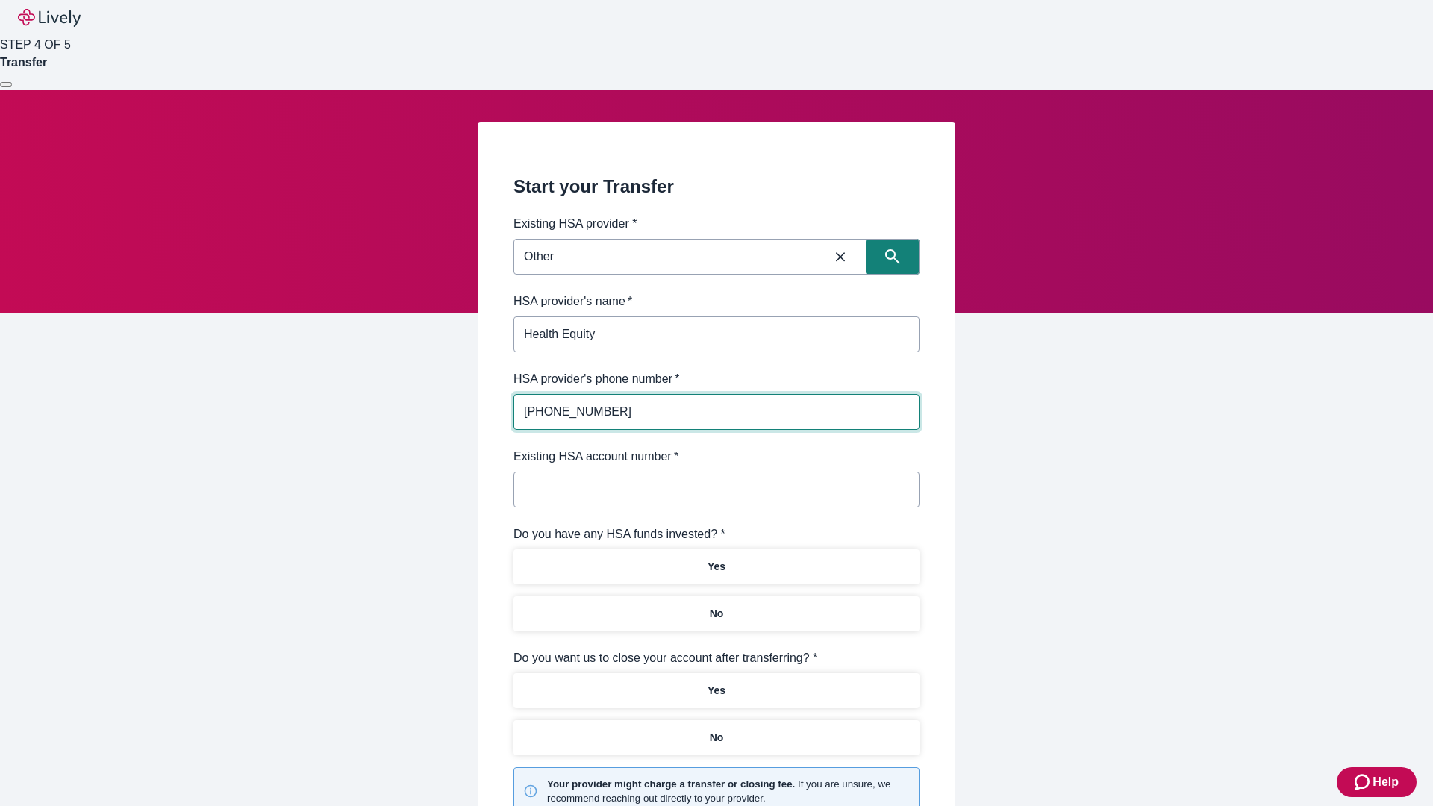
type input "[PHONE_NUMBER]"
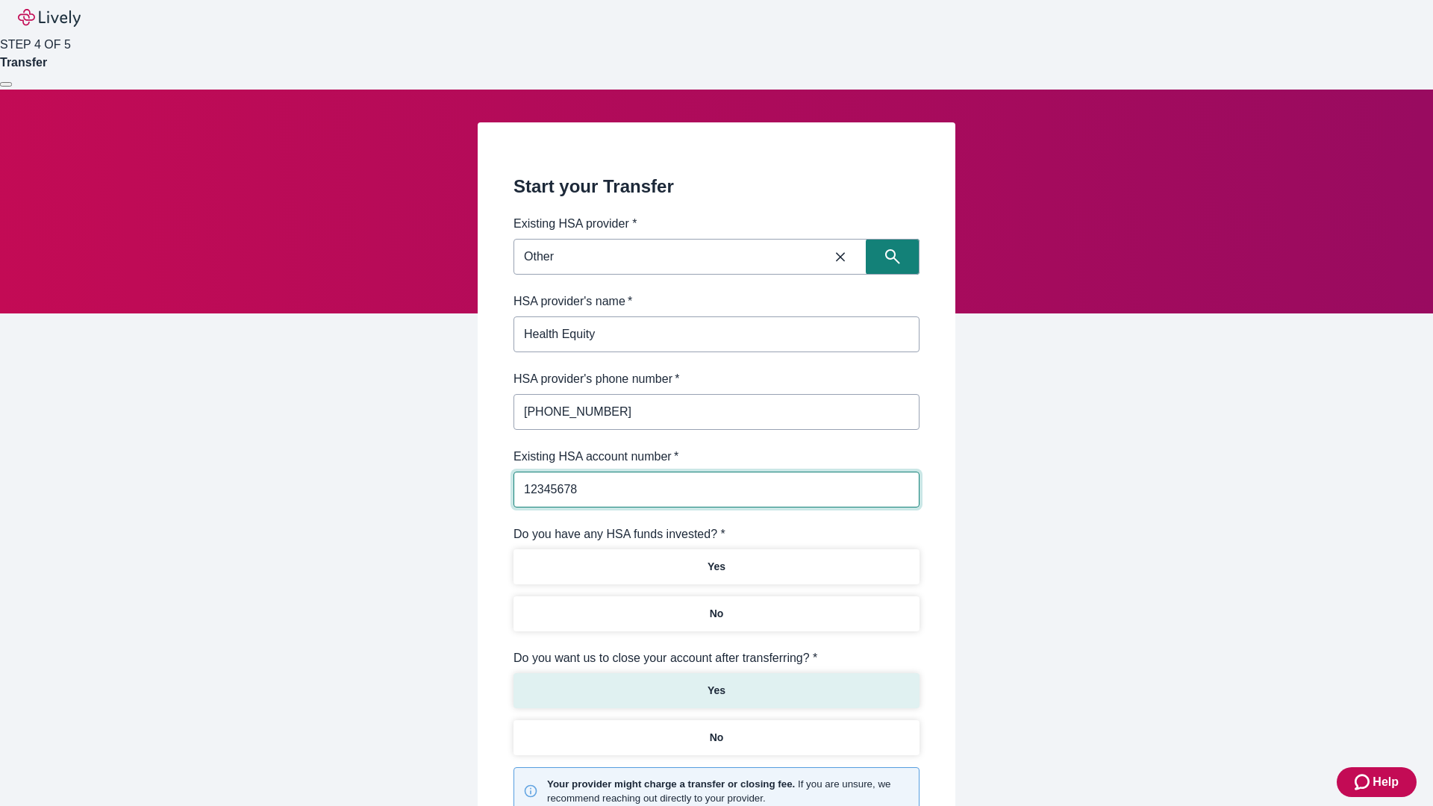
type input "12345678"
click at [716, 606] on p "No" at bounding box center [717, 614] width 14 height 16
click at [716, 683] on p "Yes" at bounding box center [716, 691] width 18 height 16
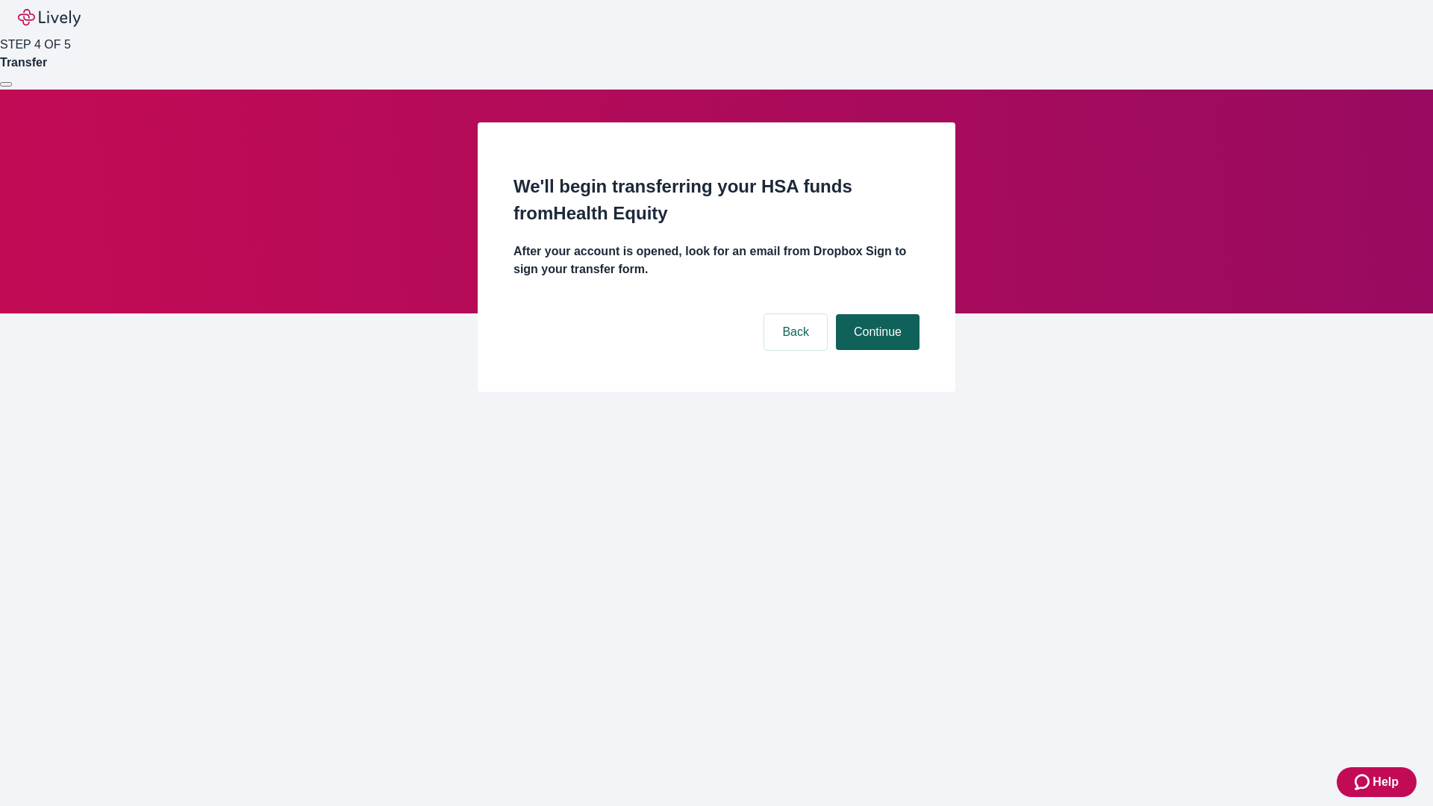
click at [875, 314] on button "Continue" at bounding box center [878, 332] width 84 height 36
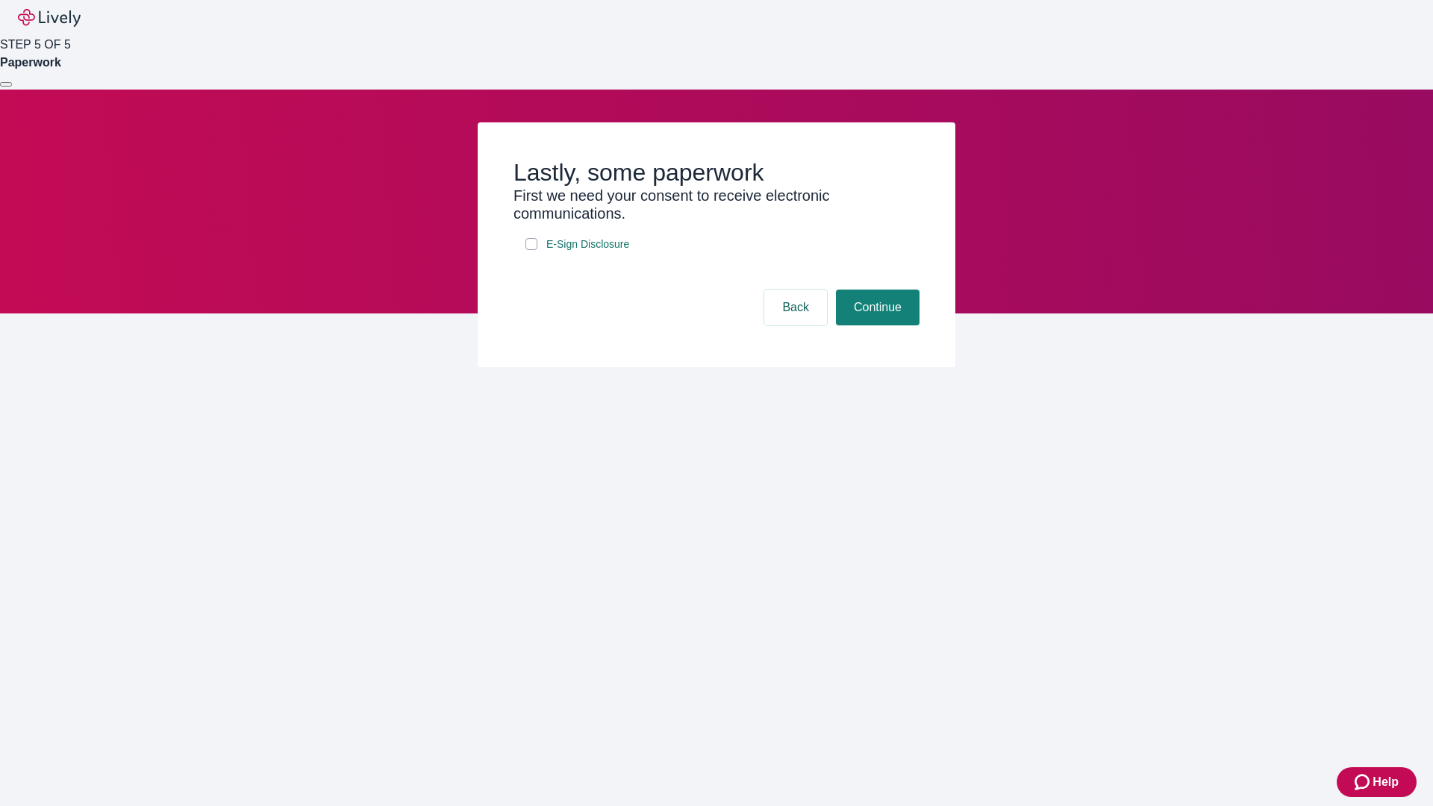
click at [531, 250] on input "E-Sign Disclosure" at bounding box center [531, 244] width 12 height 12
checkbox input "true"
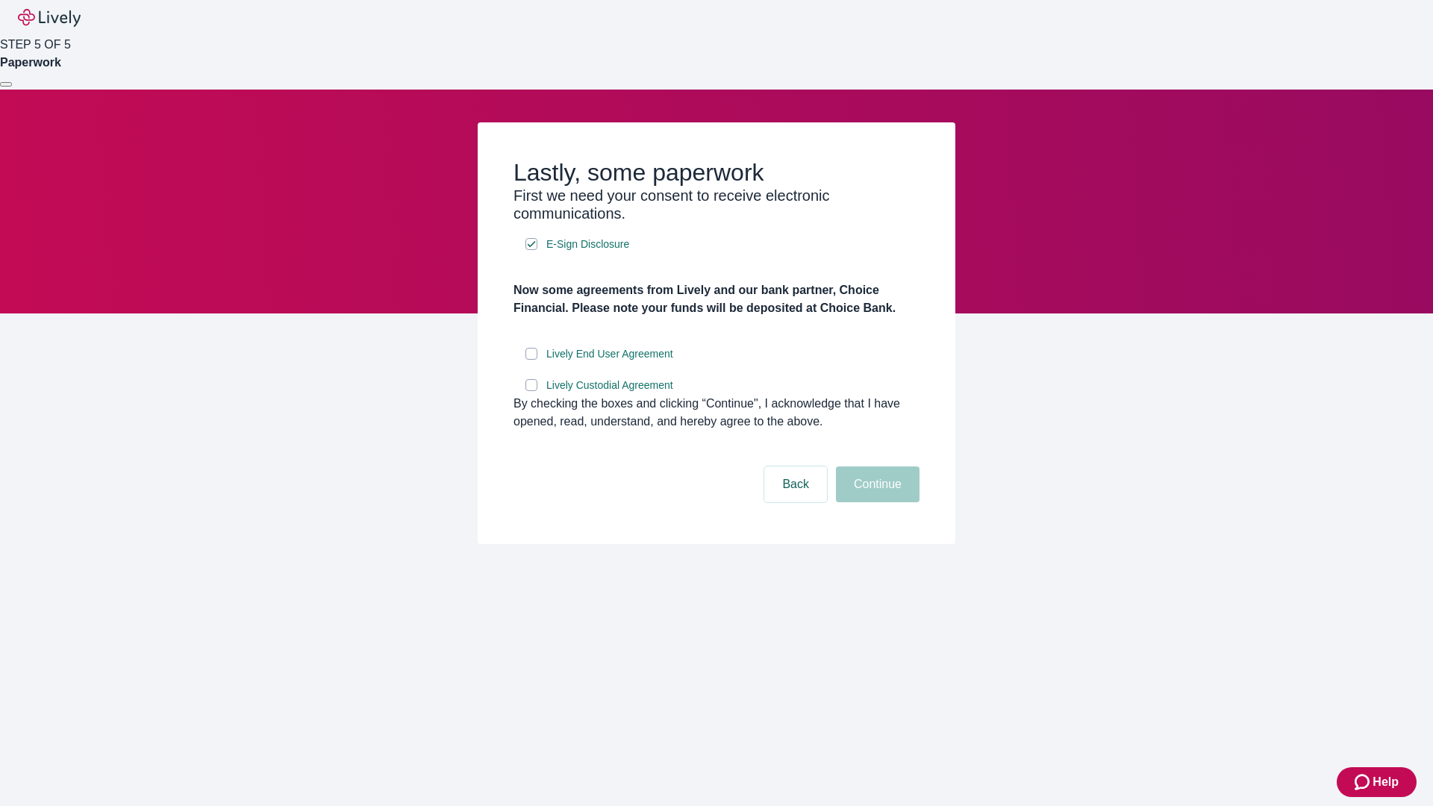
click at [531, 360] on input "Lively End User Agreement" at bounding box center [531, 354] width 12 height 12
checkbox input "true"
click at [531, 391] on input "Lively Custodial Agreement" at bounding box center [531, 385] width 12 height 12
checkbox input "true"
click at [875, 502] on button "Continue" at bounding box center [878, 484] width 84 height 36
